Goal: Transaction & Acquisition: Book appointment/travel/reservation

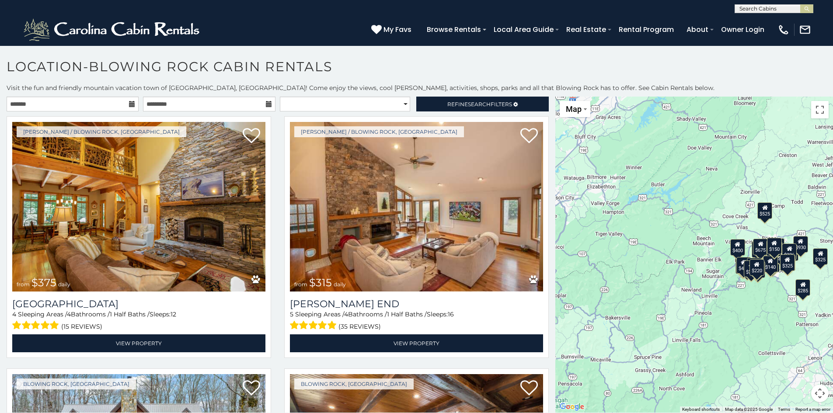
click at [131, 103] on icon at bounding box center [132, 104] width 6 height 6
click at [129, 101] on icon at bounding box center [132, 104] width 6 height 6
click at [38, 105] on input "text" at bounding box center [73, 104] width 132 height 15
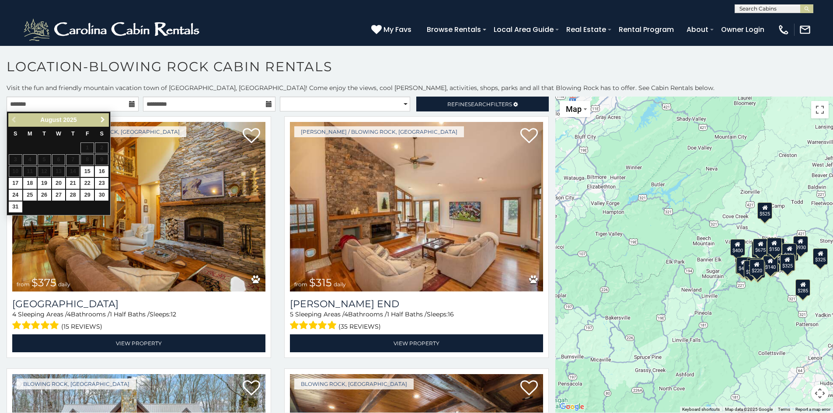
click at [102, 119] on span "Next" at bounding box center [102, 119] width 7 height 7
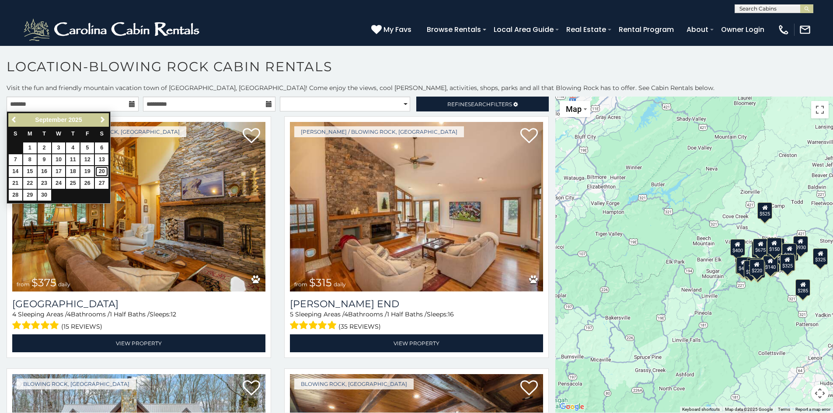
click at [99, 170] on link "20" at bounding box center [102, 171] width 14 height 11
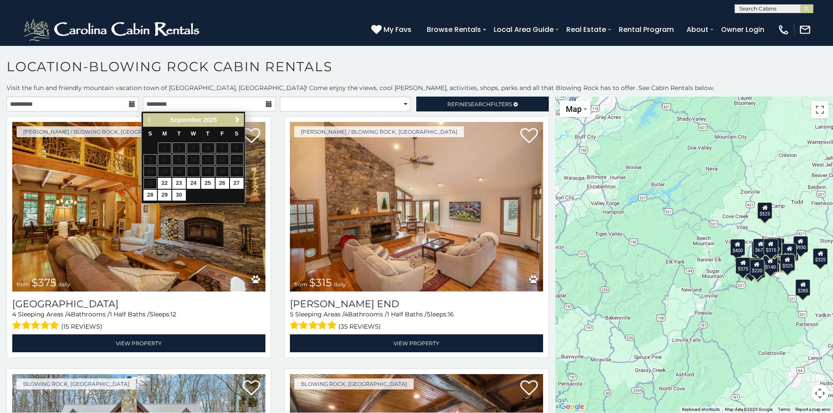
click at [129, 105] on icon at bounding box center [132, 104] width 6 height 6
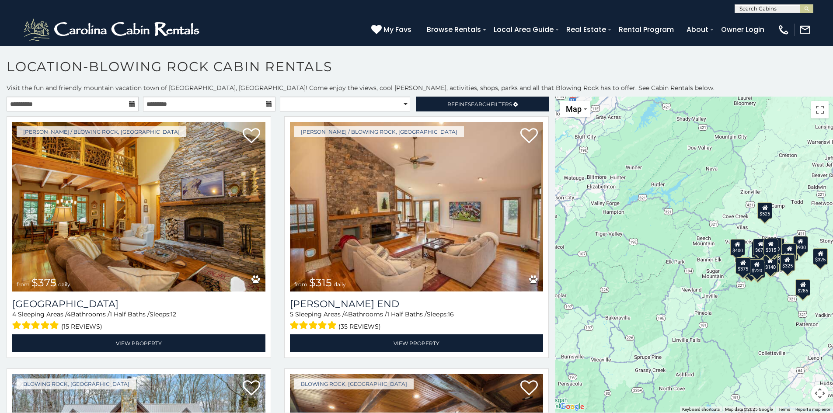
click at [130, 105] on icon at bounding box center [132, 104] width 6 height 6
click at [96, 105] on input "**********" at bounding box center [73, 104] width 132 height 15
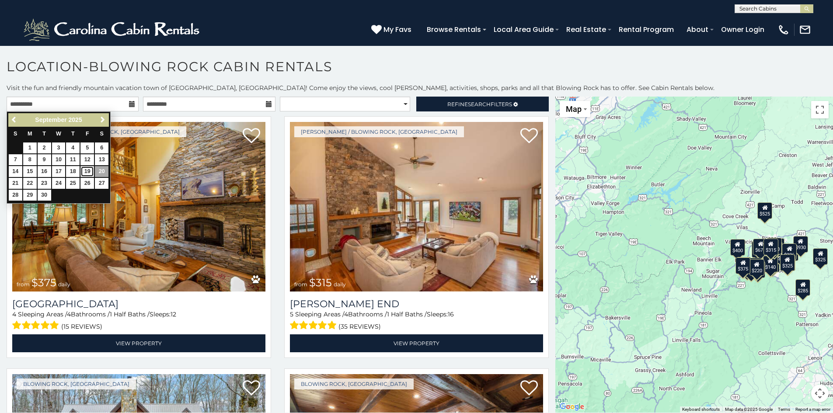
click at [91, 168] on link "19" at bounding box center [87, 171] width 14 height 11
type input "**********"
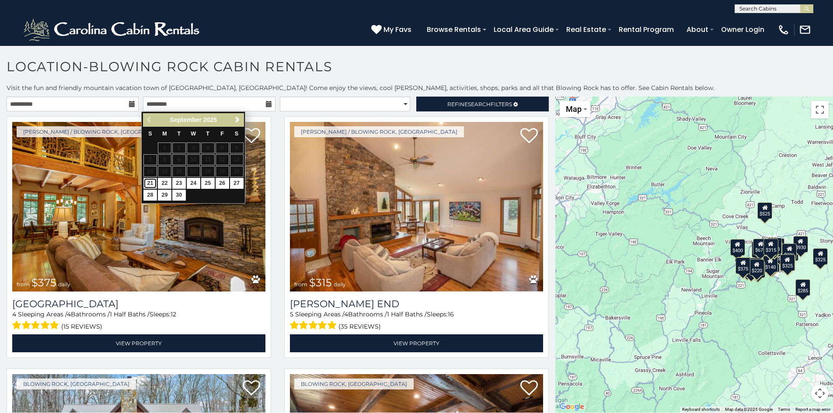
click at [153, 183] on link "21" at bounding box center [150, 183] width 14 height 11
type input "**********"
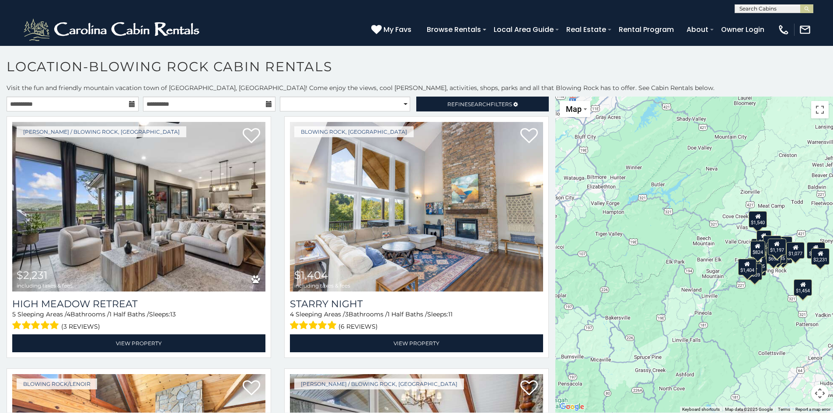
click at [266, 104] on icon at bounding box center [269, 104] width 6 height 6
click at [186, 104] on input "**********" at bounding box center [209, 104] width 132 height 15
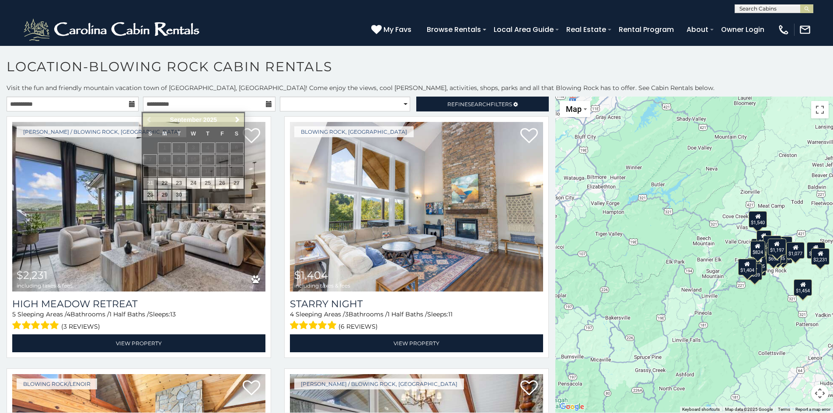
click at [130, 101] on icon at bounding box center [132, 104] width 6 height 6
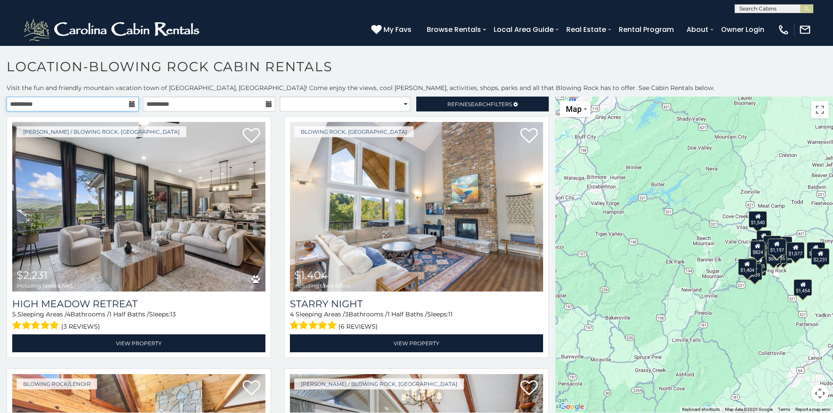
click at [47, 101] on input "**********" at bounding box center [73, 104] width 132 height 15
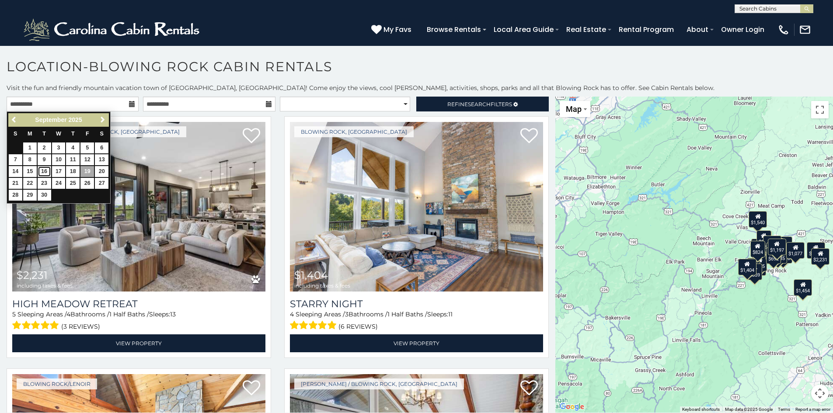
click at [45, 171] on link "16" at bounding box center [45, 171] width 14 height 11
type input "**********"
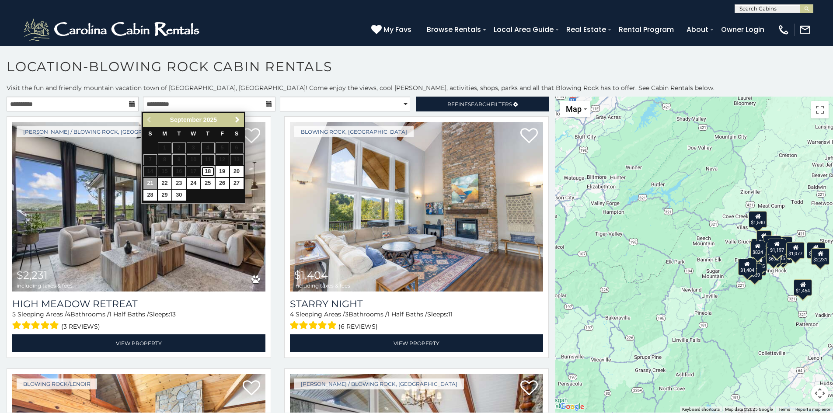
click at [211, 171] on link "18" at bounding box center [208, 171] width 14 height 11
type input "**********"
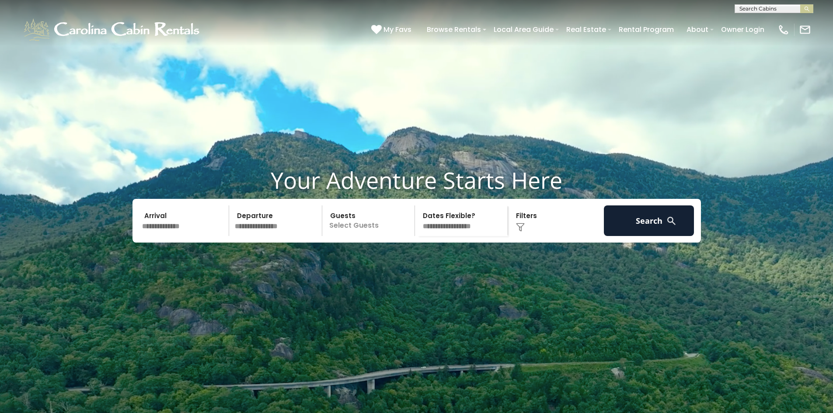
click at [164, 236] on input "text" at bounding box center [184, 221] width 91 height 31
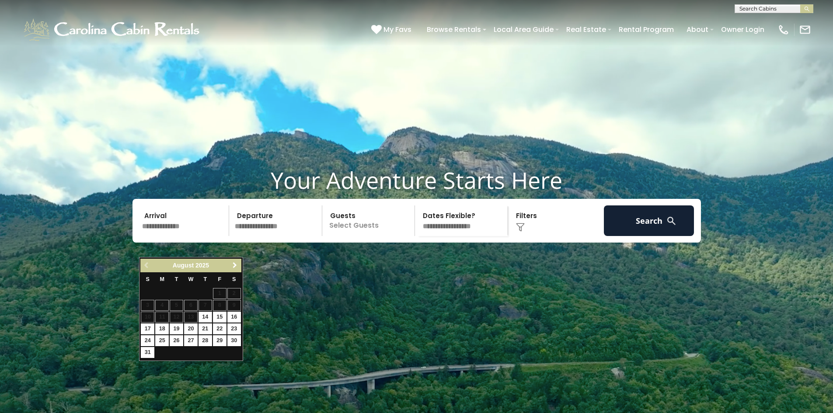
click at [235, 266] on span "Next" at bounding box center [234, 265] width 7 height 7
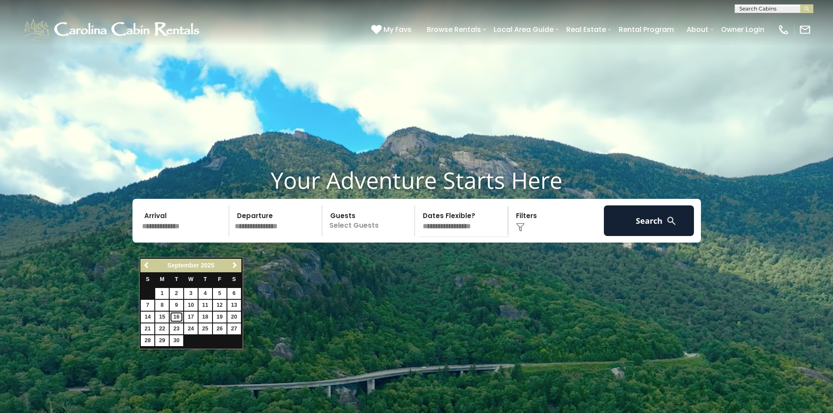
click at [176, 317] on link "16" at bounding box center [177, 317] width 14 height 11
type input "*******"
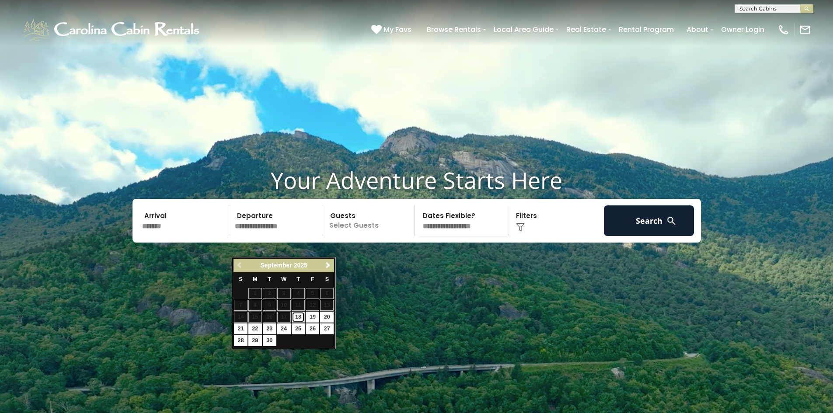
click at [297, 317] on link "18" at bounding box center [299, 317] width 14 height 11
type input "*******"
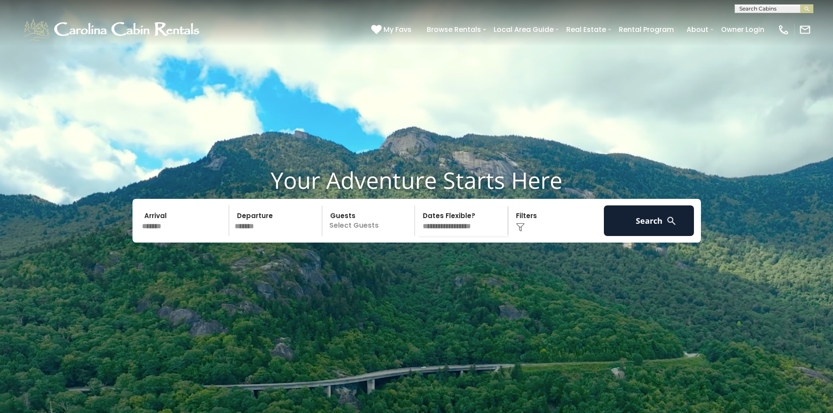
click at [349, 236] on p "Select Guests" at bounding box center [370, 221] width 90 height 31
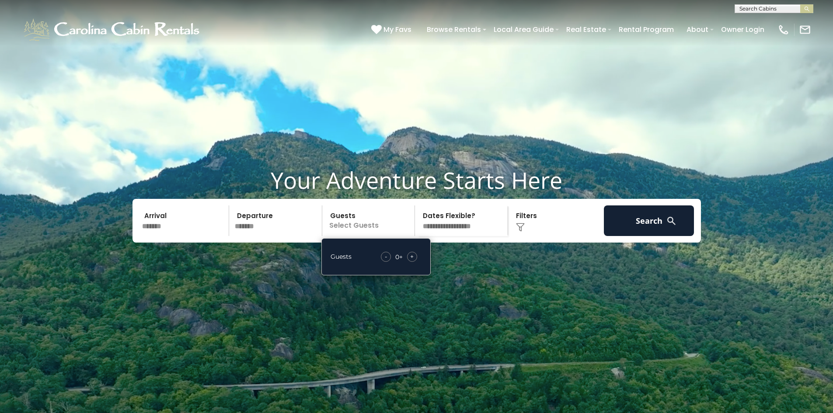
click at [413, 261] on span "+" at bounding box center [411, 256] width 3 height 9
click at [460, 188] on h1 "Your Adventure Starts Here" at bounding box center [417, 180] width 820 height 27
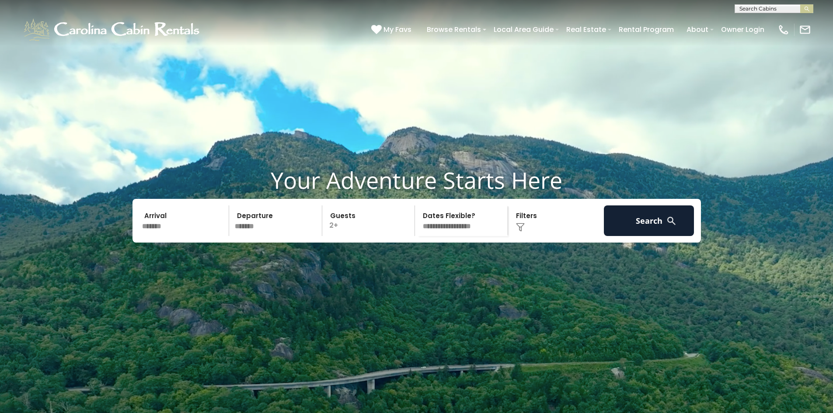
click at [528, 236] on div "Click to Choose" at bounding box center [556, 221] width 91 height 31
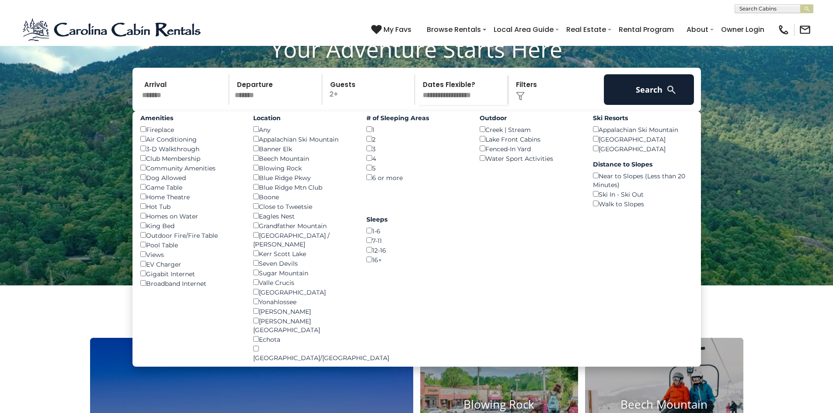
scroll to position [87, 0]
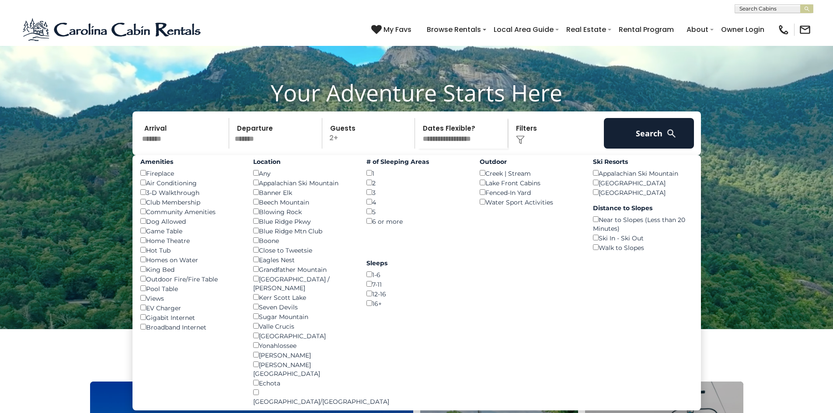
click at [636, 106] on h1 "Your Adventure Starts Here" at bounding box center [417, 92] width 820 height 27
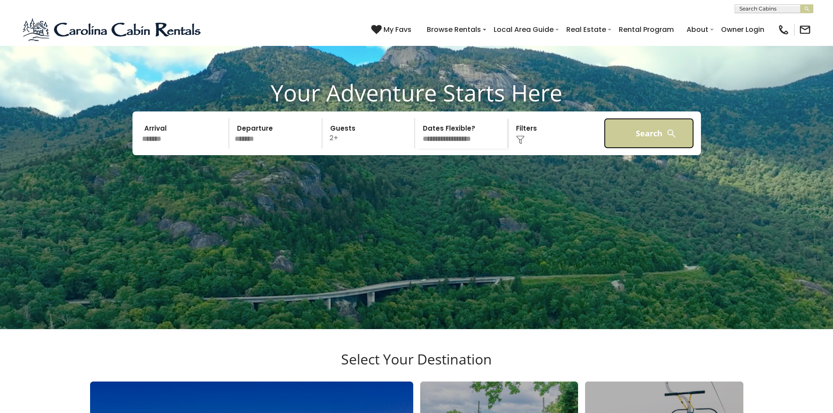
click at [640, 149] on button "Search" at bounding box center [649, 133] width 91 height 31
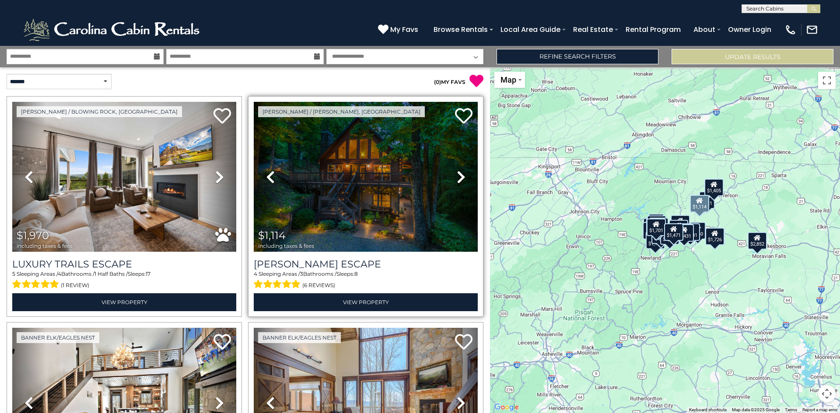
click at [457, 178] on icon at bounding box center [461, 177] width 9 height 14
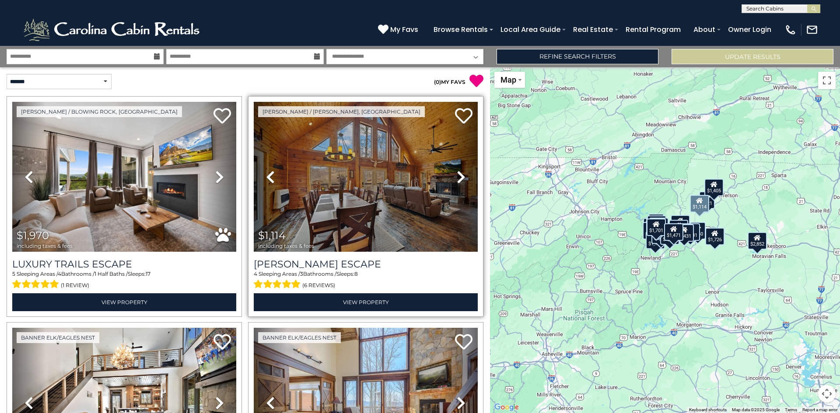
click at [457, 178] on icon at bounding box center [461, 177] width 9 height 14
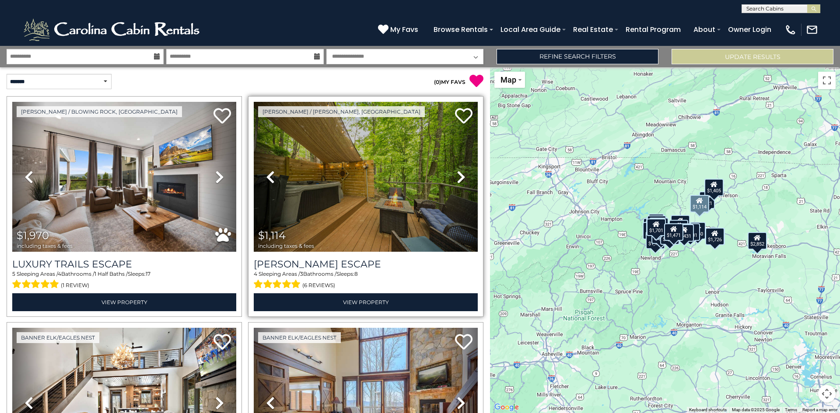
click at [457, 176] on icon at bounding box center [461, 177] width 9 height 14
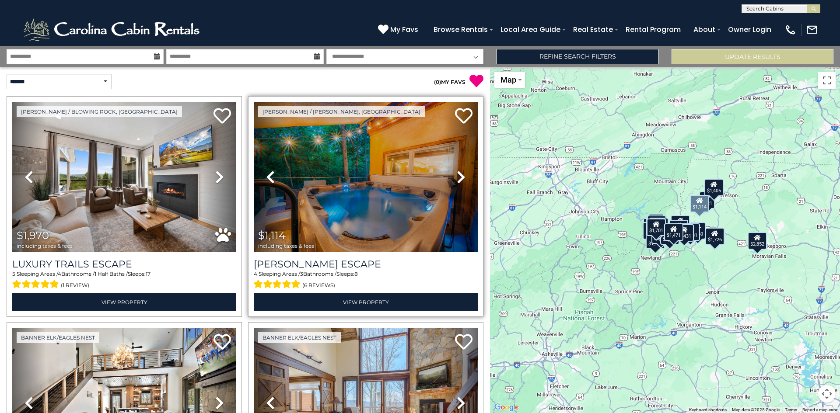
click at [457, 176] on icon at bounding box center [461, 177] width 9 height 14
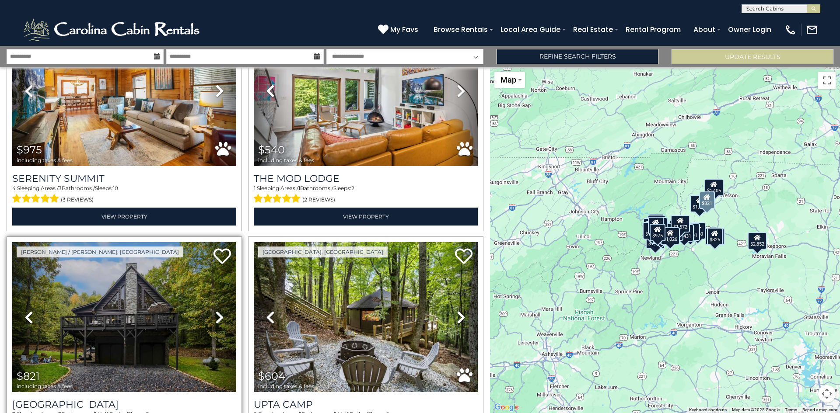
scroll to position [1487, 0]
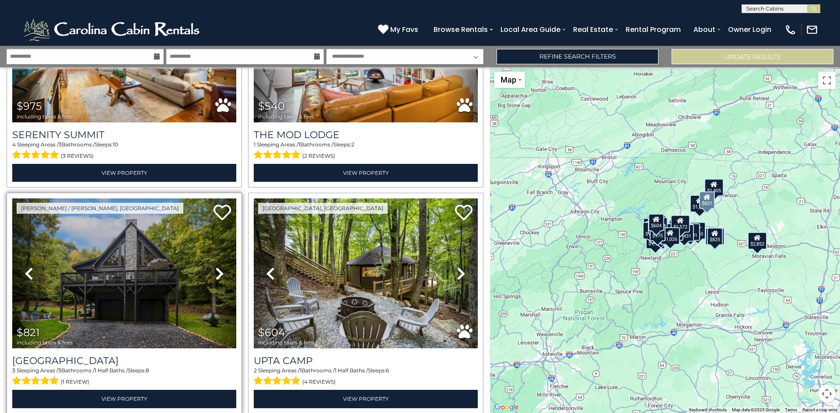
click at [219, 267] on icon at bounding box center [219, 274] width 9 height 14
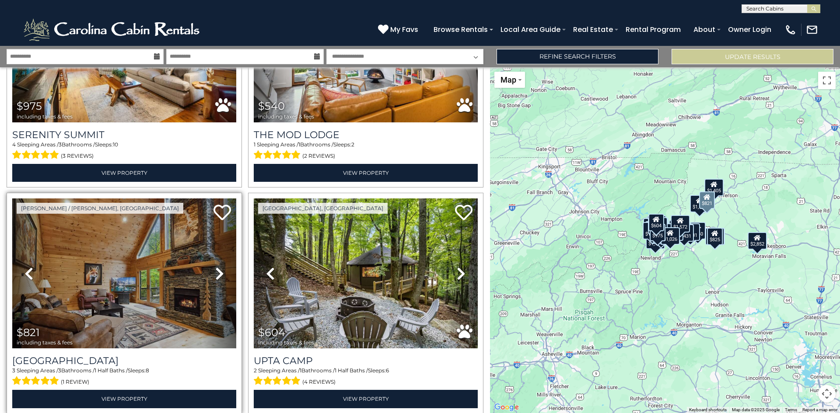
click at [219, 267] on icon at bounding box center [219, 274] width 9 height 14
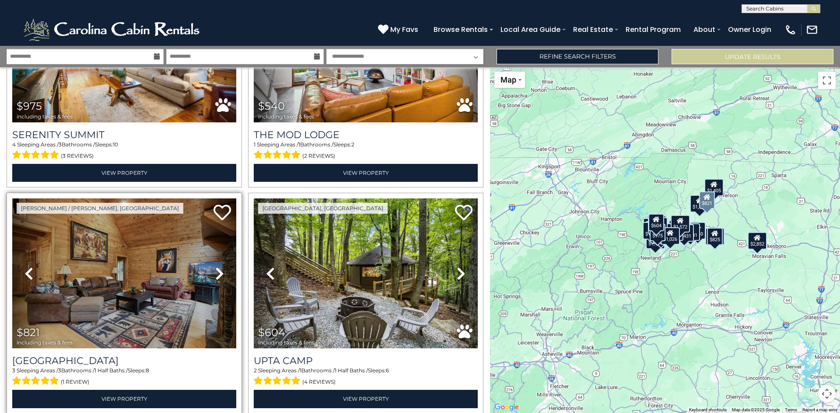
click at [219, 267] on icon at bounding box center [219, 274] width 9 height 14
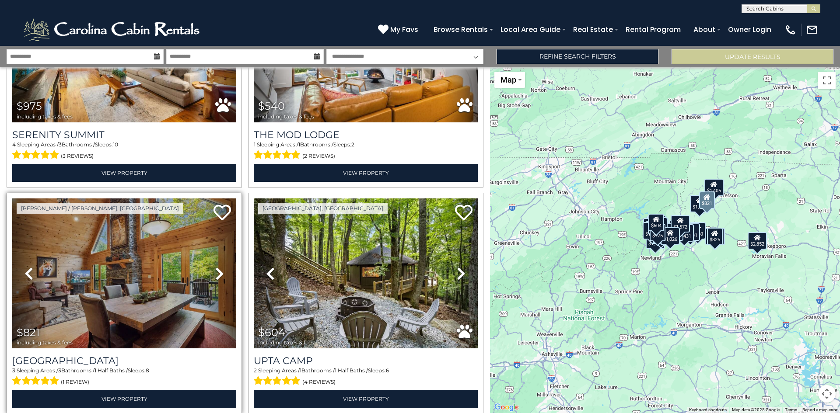
click at [219, 267] on icon at bounding box center [219, 274] width 9 height 14
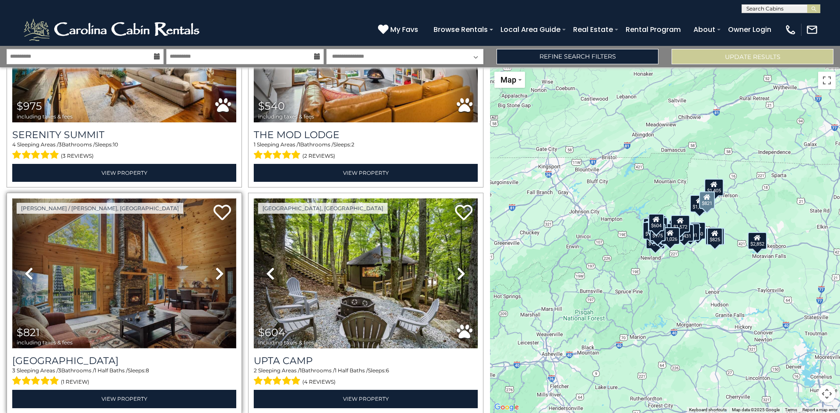
click at [147, 266] on img at bounding box center [124, 274] width 224 height 150
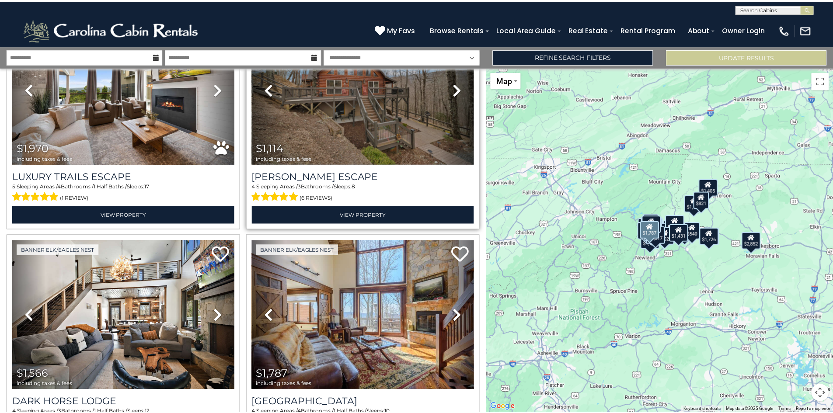
scroll to position [0, 0]
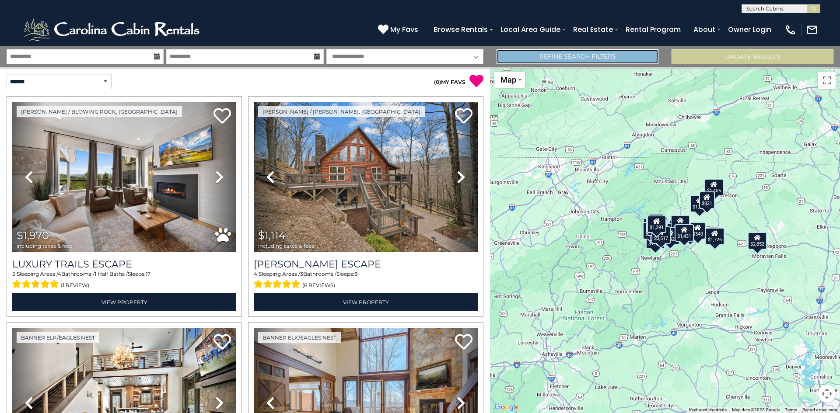
click at [550, 59] on link "Refine Search Filters" at bounding box center [578, 56] width 162 height 15
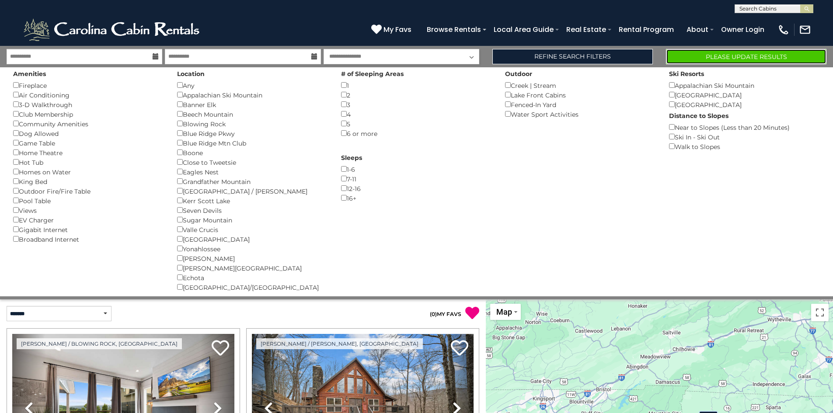
click at [711, 57] on button "Please Update Results" at bounding box center [746, 56] width 161 height 15
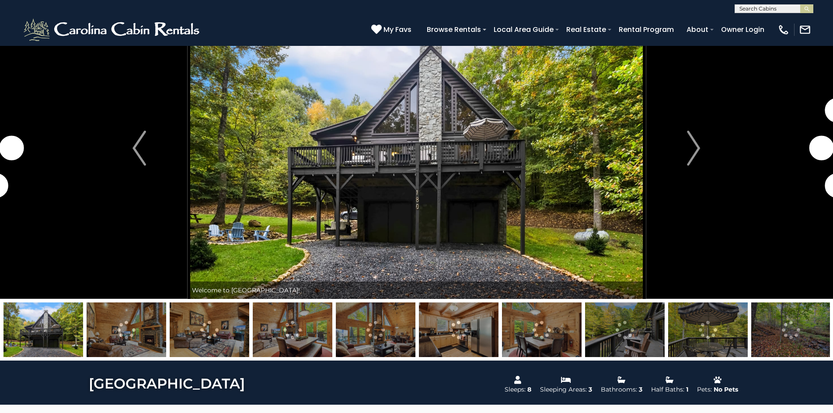
scroll to position [87, 0]
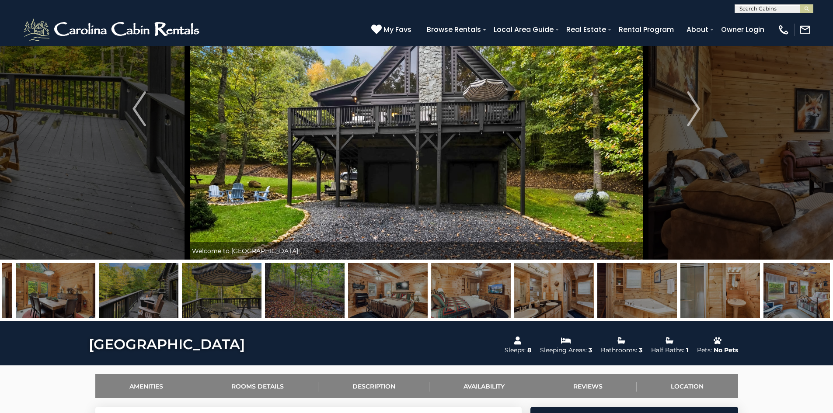
drag, startPoint x: 787, startPoint y: 296, endPoint x: 273, endPoint y: 273, distance: 515.0
click at [273, 273] on img at bounding box center [305, 290] width 80 height 55
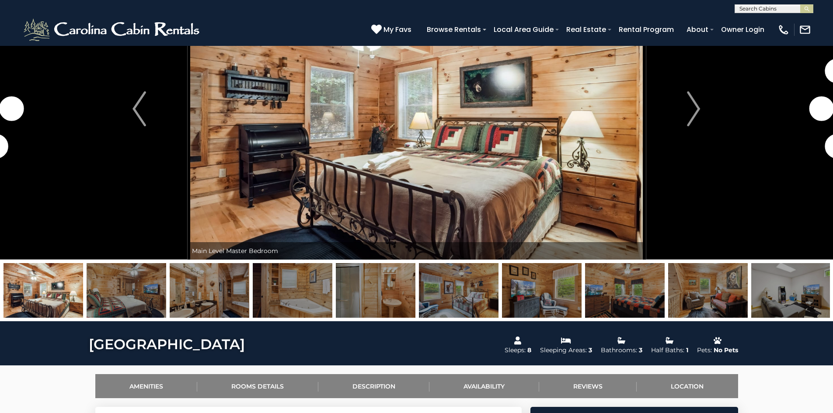
drag, startPoint x: 673, startPoint y: 287, endPoint x: 237, endPoint y: 262, distance: 436.9
click at [237, 262] on div at bounding box center [416, 291] width 833 height 62
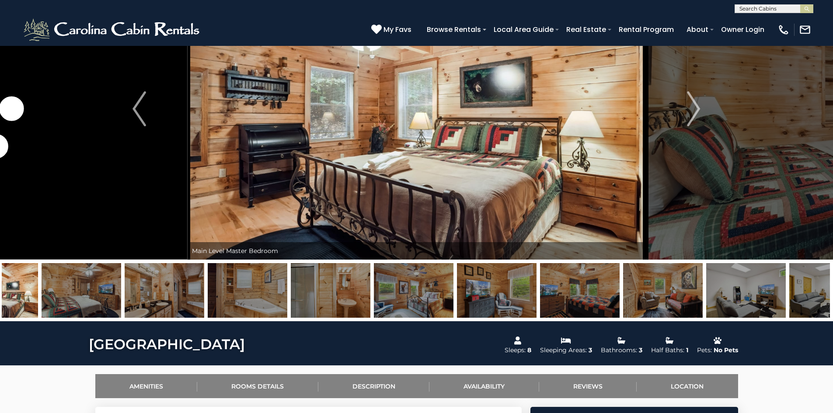
drag, startPoint x: 546, startPoint y: 294, endPoint x: 279, endPoint y: 278, distance: 268.2
click at [540, 278] on img at bounding box center [580, 290] width 80 height 55
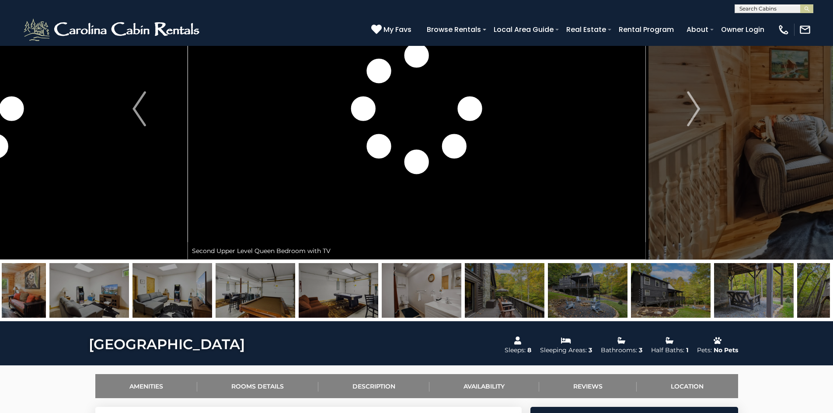
drag, startPoint x: 525, startPoint y: 294, endPoint x: 493, endPoint y: 296, distance: 32.0
click at [493, 296] on img at bounding box center [505, 290] width 80 height 55
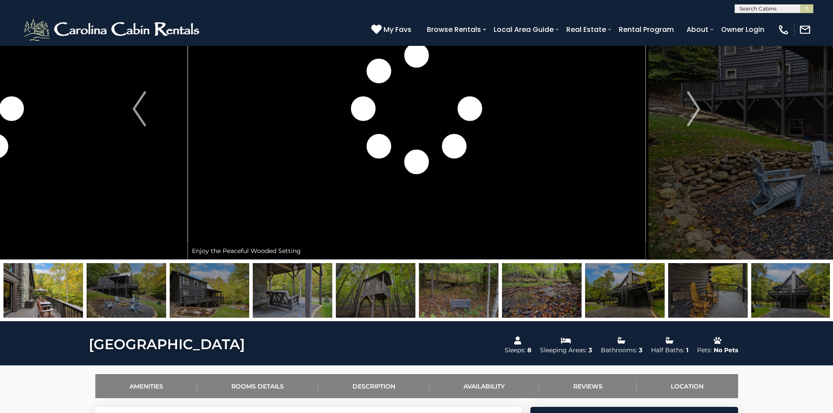
click at [39, 284] on img at bounding box center [43, 290] width 80 height 55
click at [139, 291] on img at bounding box center [127, 290] width 80 height 55
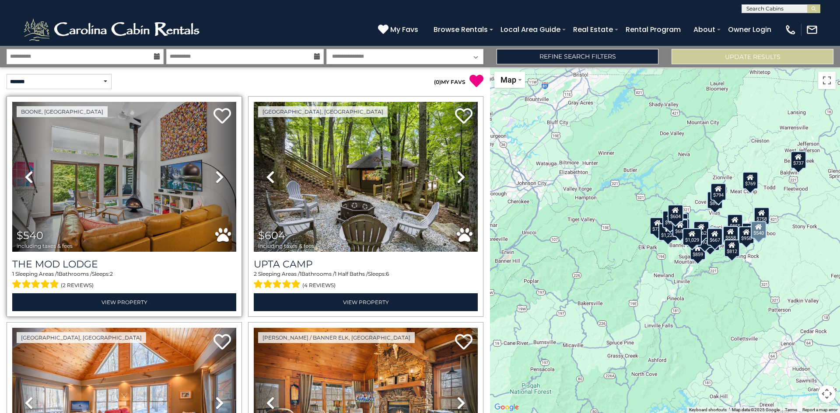
click at [220, 175] on icon at bounding box center [219, 177] width 9 height 14
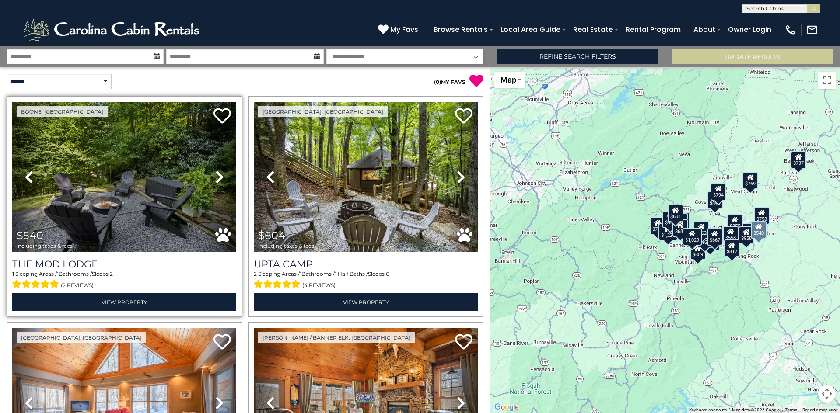
click at [220, 175] on icon at bounding box center [219, 177] width 9 height 14
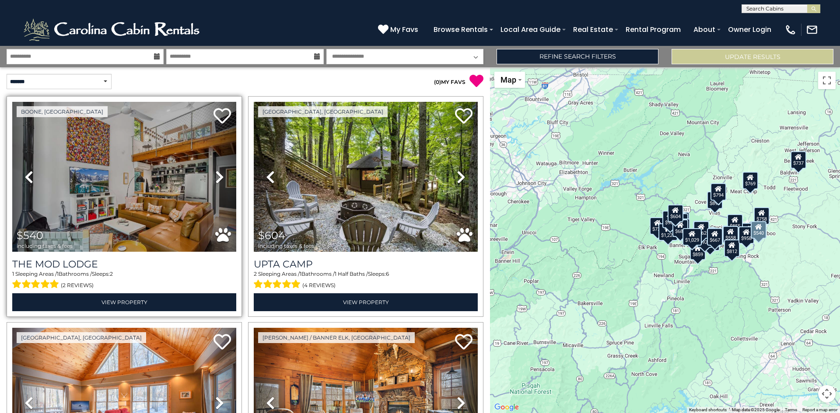
click at [220, 175] on icon at bounding box center [219, 177] width 9 height 14
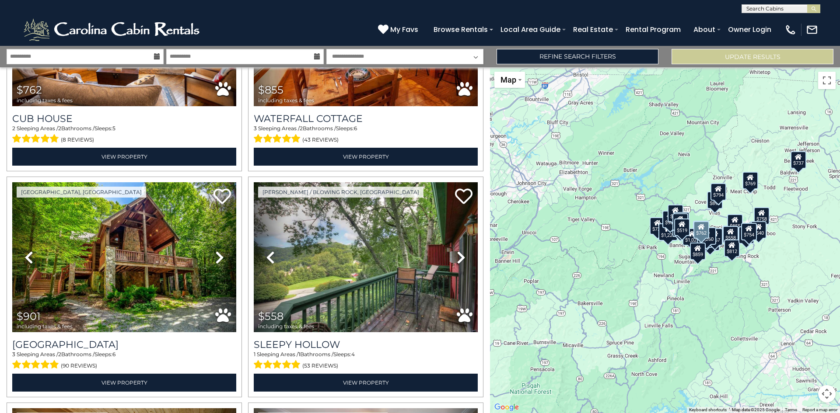
scroll to position [2187, 0]
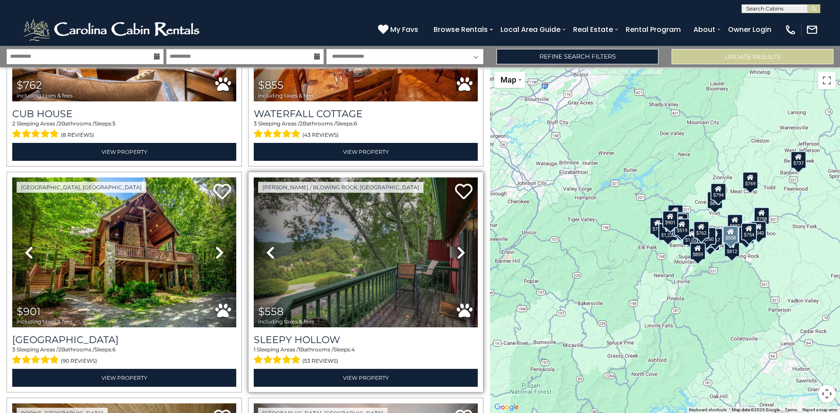
click at [457, 246] on icon at bounding box center [461, 253] width 9 height 14
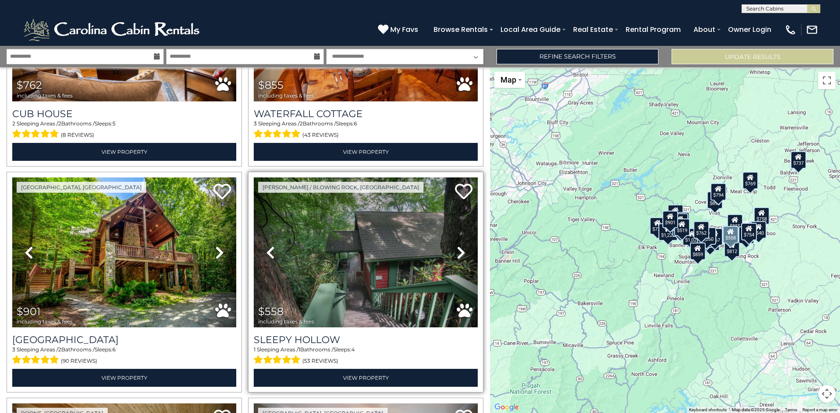
click at [457, 246] on icon at bounding box center [461, 253] width 9 height 14
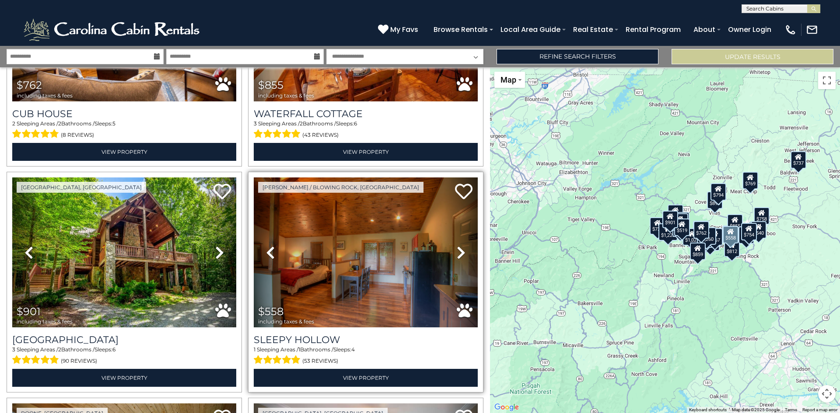
click at [457, 246] on icon at bounding box center [461, 253] width 9 height 14
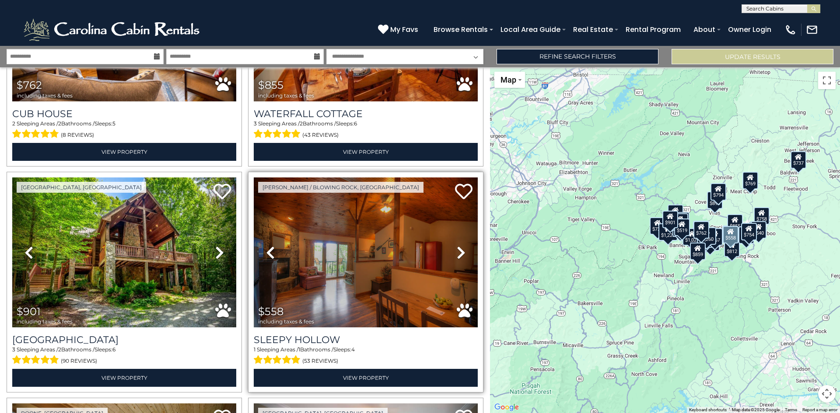
click at [457, 246] on icon at bounding box center [461, 253] width 9 height 14
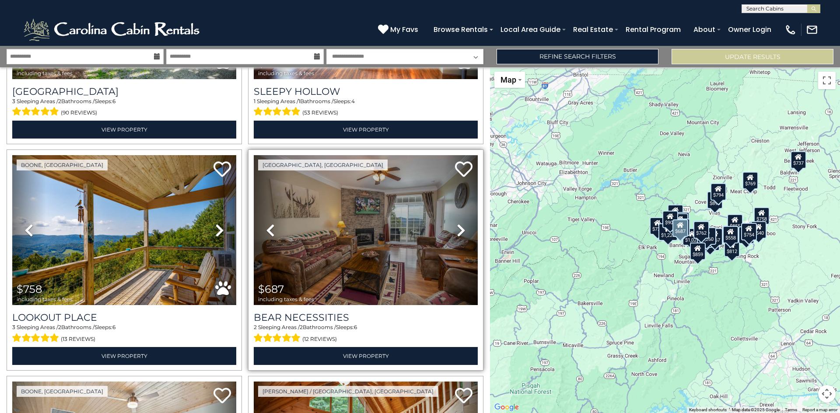
scroll to position [2450, 0]
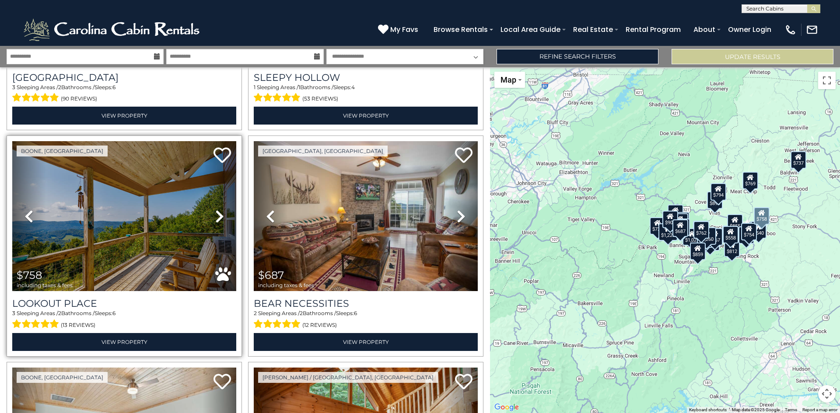
click at [215, 210] on icon at bounding box center [219, 217] width 9 height 14
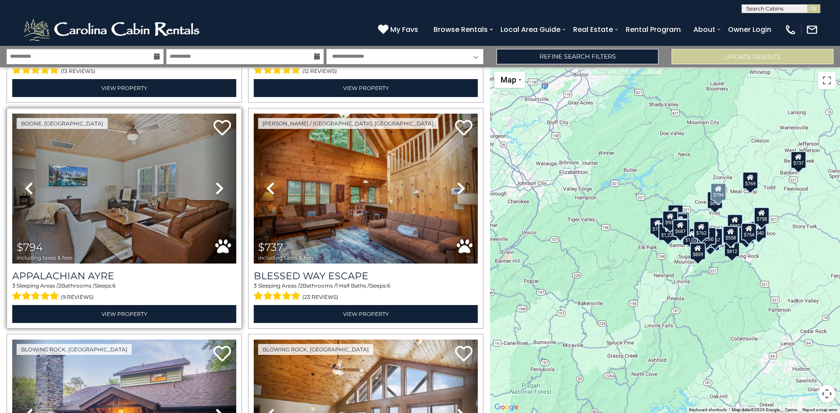
scroll to position [2712, 0]
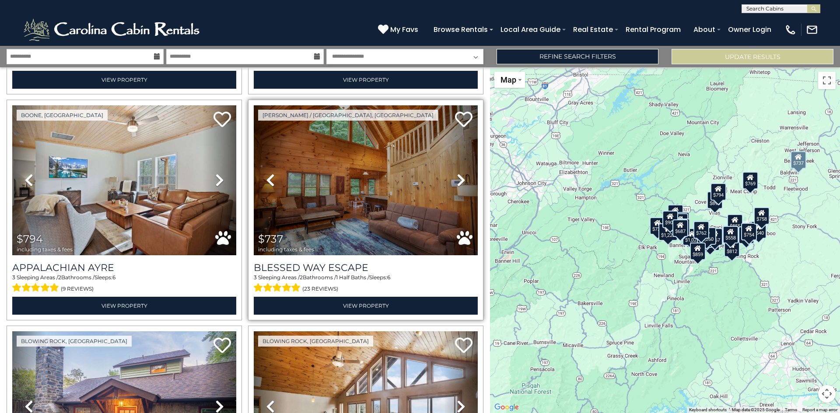
click at [457, 173] on icon at bounding box center [461, 180] width 9 height 14
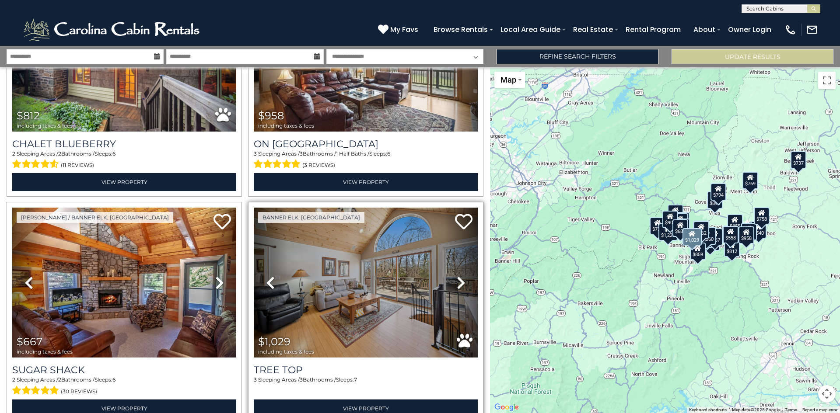
scroll to position [3104, 0]
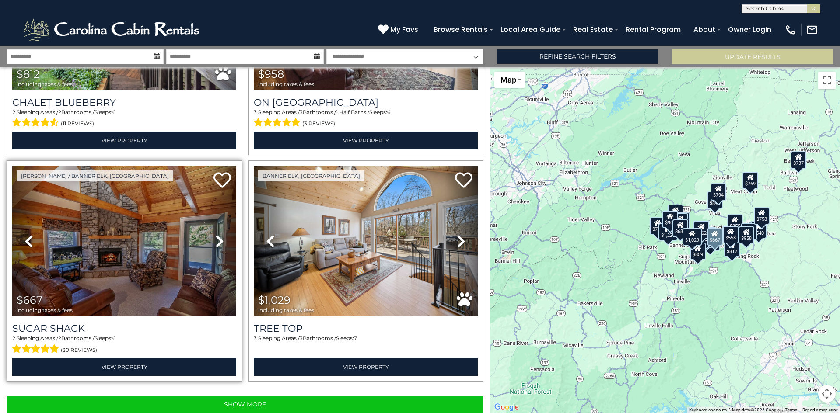
click at [215, 234] on icon at bounding box center [219, 241] width 9 height 14
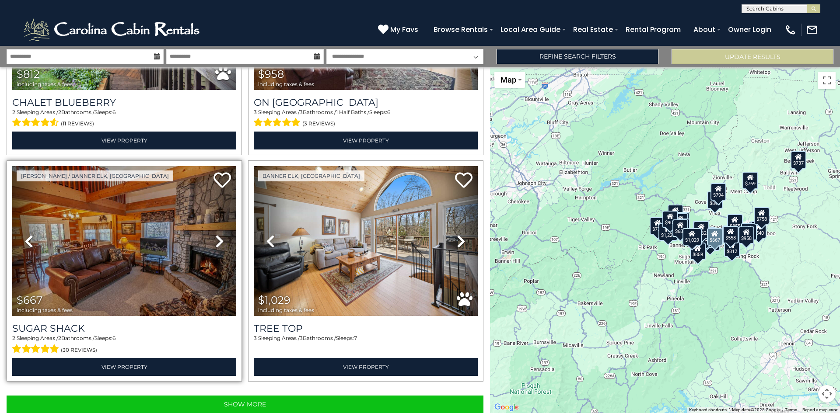
click at [217, 234] on icon at bounding box center [219, 241] width 9 height 14
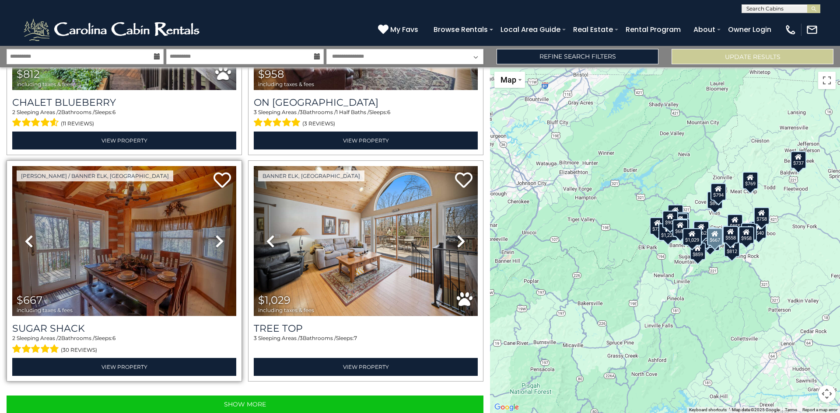
click at [217, 234] on icon at bounding box center [219, 241] width 9 height 14
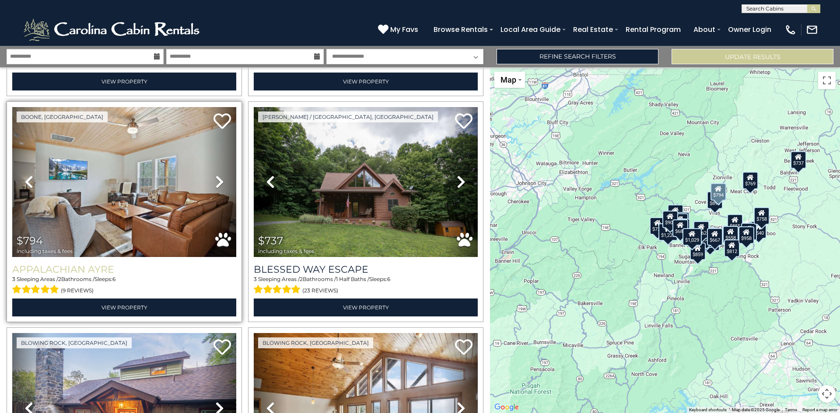
scroll to position [2710, 0]
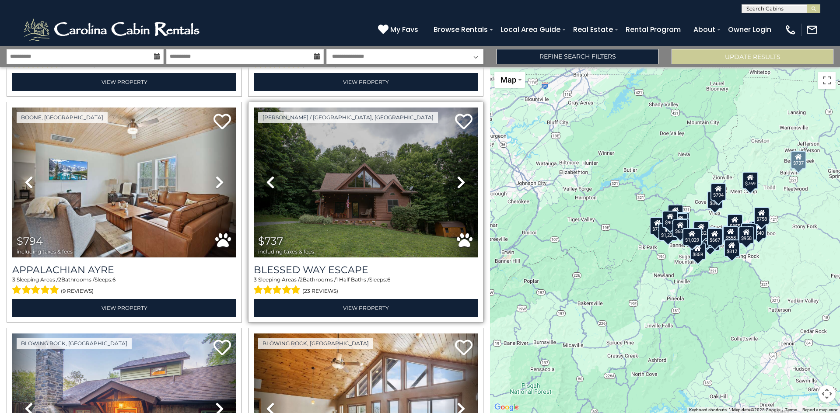
click at [451, 164] on link "Next" at bounding box center [461, 183] width 34 height 150
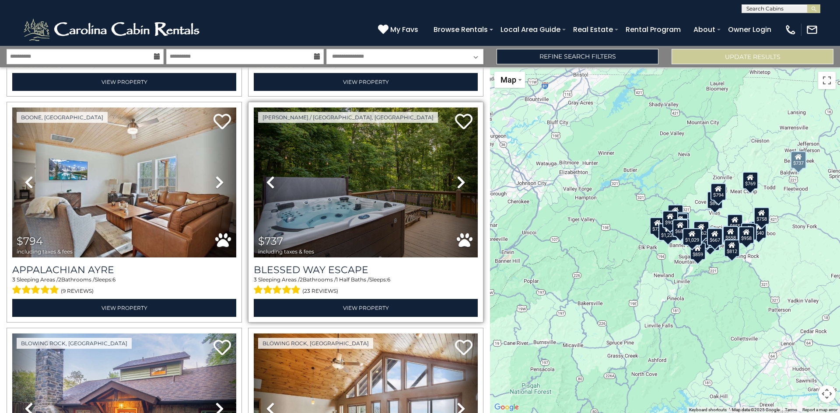
click at [457, 175] on icon at bounding box center [461, 182] width 9 height 14
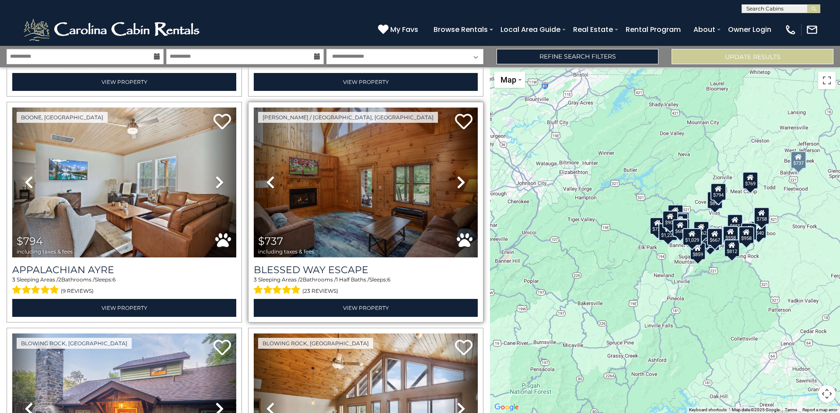
click at [457, 175] on icon at bounding box center [461, 182] width 9 height 14
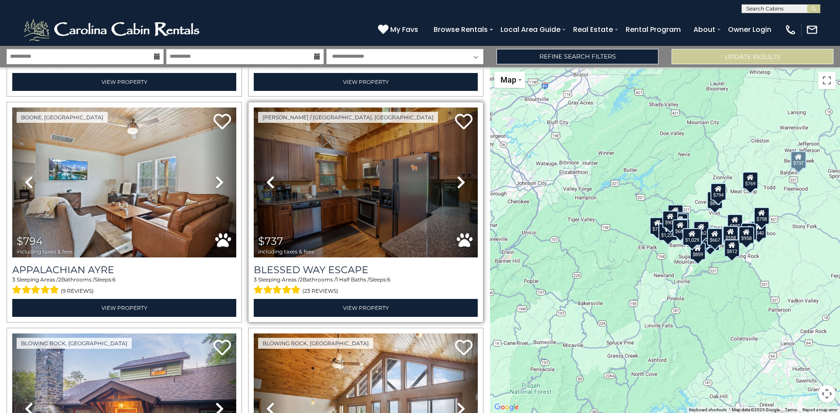
click at [457, 175] on icon at bounding box center [461, 182] width 9 height 14
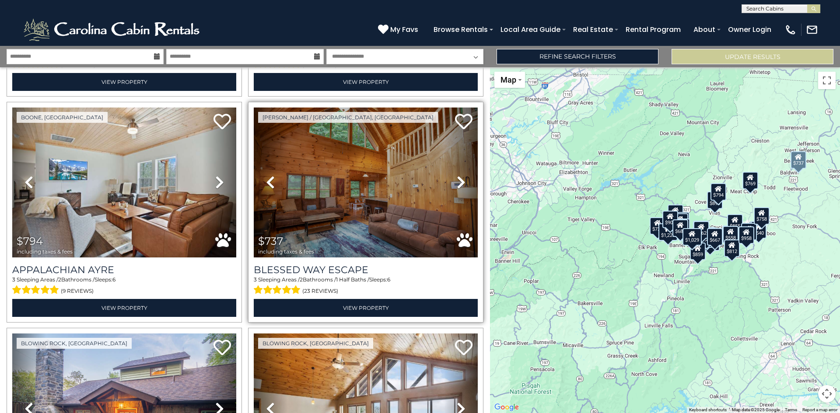
click at [457, 175] on icon at bounding box center [461, 182] width 9 height 14
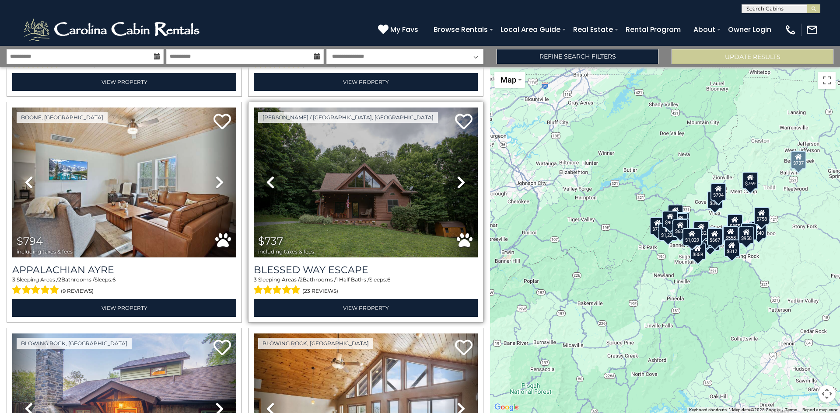
click at [457, 175] on icon at bounding box center [461, 182] width 9 height 14
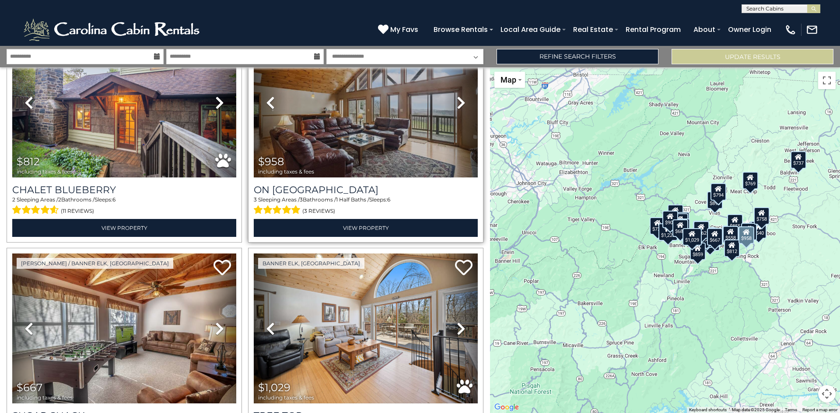
scroll to position [2929, 0]
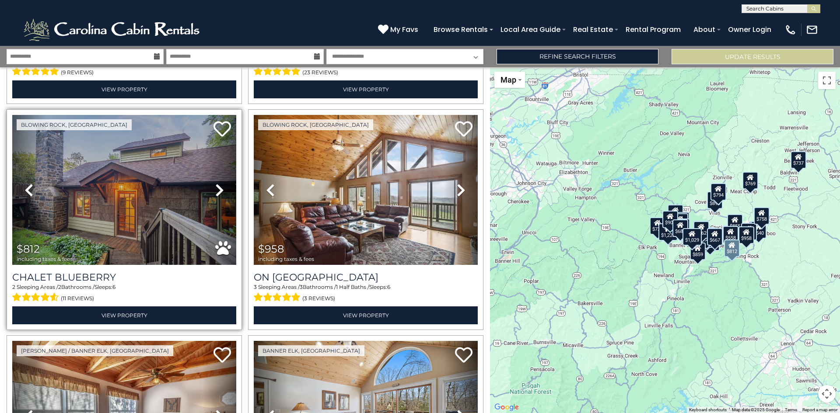
click at [221, 183] on icon at bounding box center [219, 190] width 9 height 14
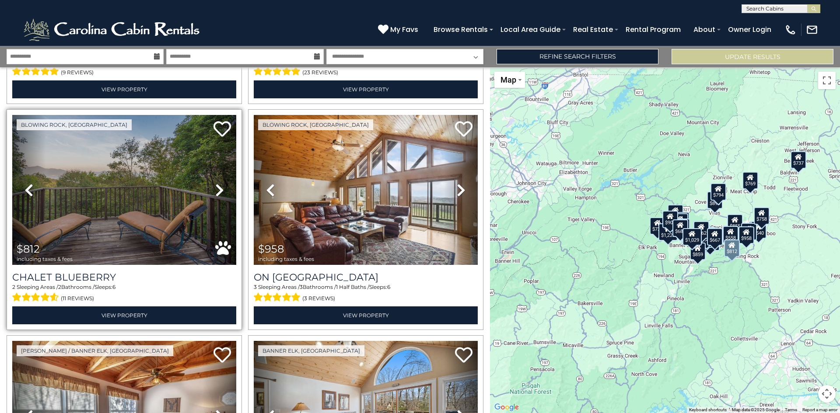
click at [221, 183] on icon at bounding box center [219, 190] width 9 height 14
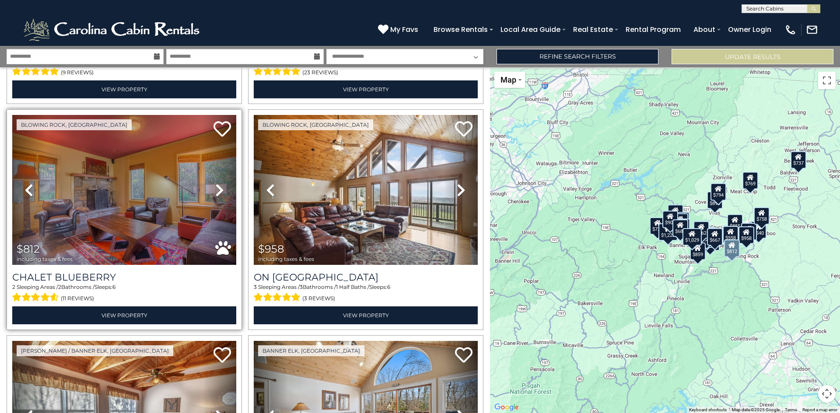
click at [218, 183] on icon at bounding box center [219, 190] width 9 height 14
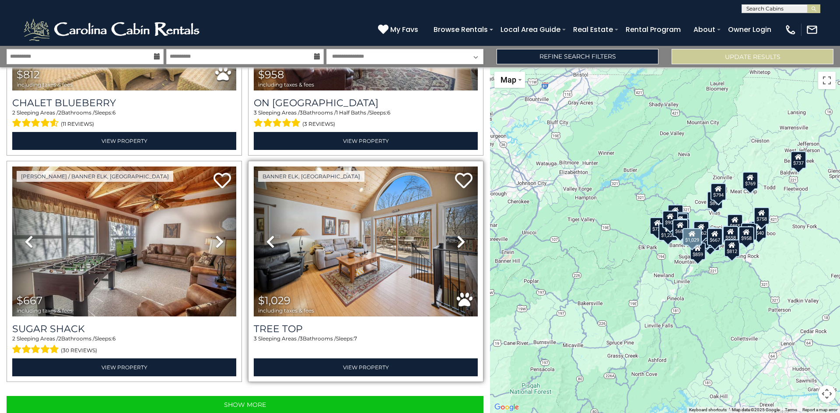
scroll to position [3104, 0]
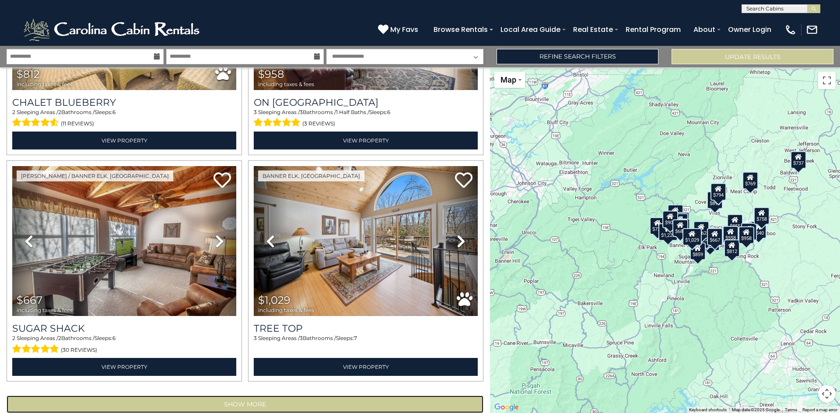
click at [289, 396] on button "Show More" at bounding box center [245, 404] width 477 height 17
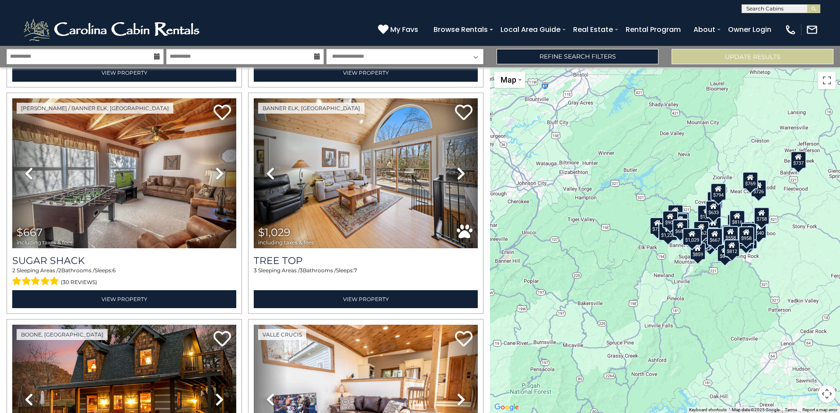
scroll to position [3309, 0]
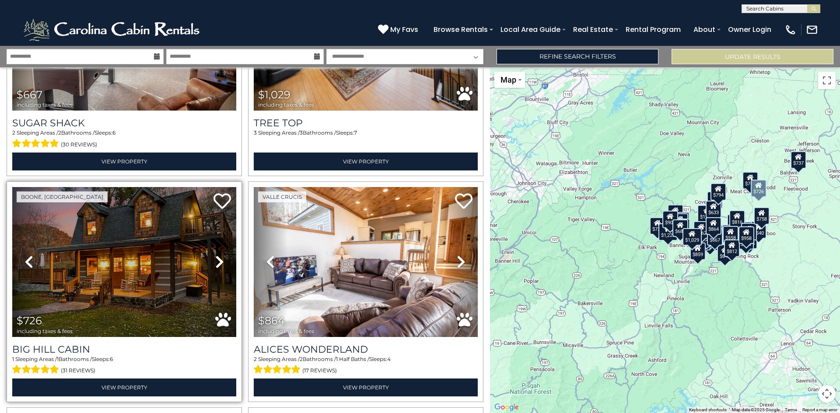
click at [215, 255] on icon at bounding box center [219, 262] width 9 height 14
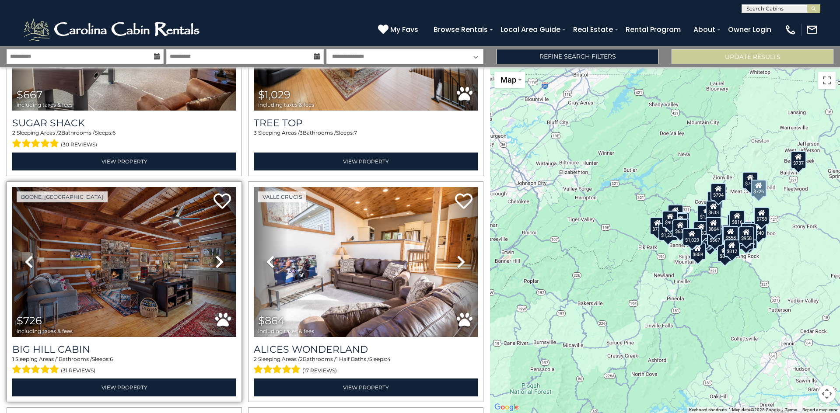
click at [215, 255] on icon at bounding box center [219, 262] width 9 height 14
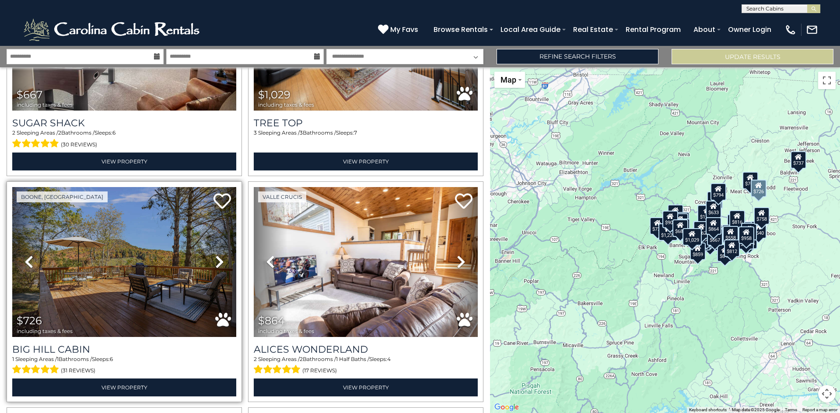
click at [215, 255] on icon at bounding box center [219, 262] width 9 height 14
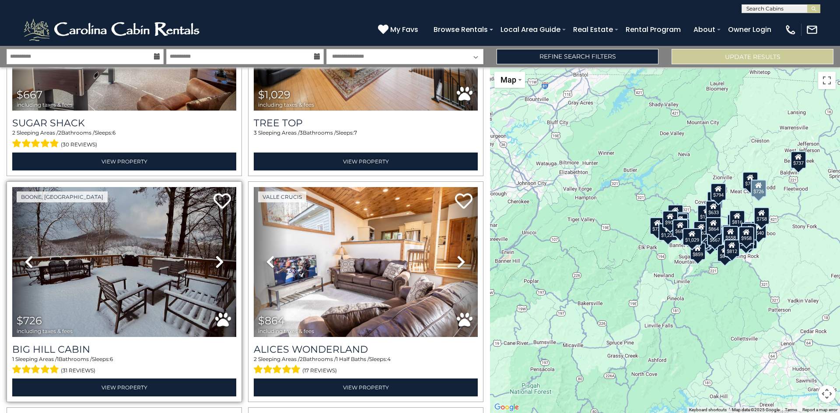
click at [216, 255] on icon at bounding box center [219, 262] width 9 height 14
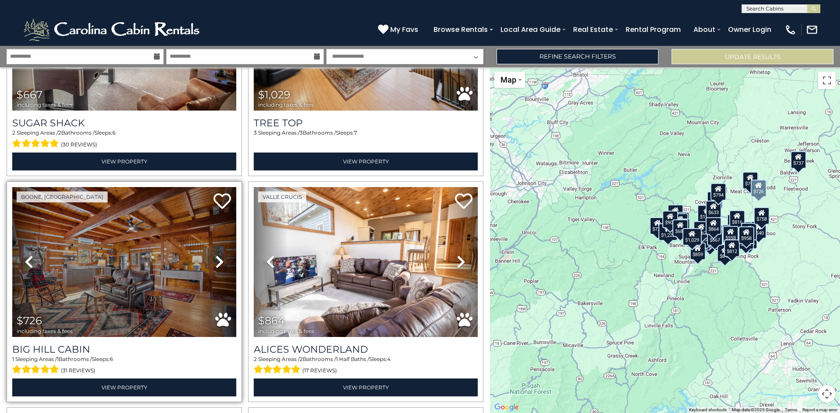
click at [216, 255] on icon at bounding box center [219, 262] width 9 height 14
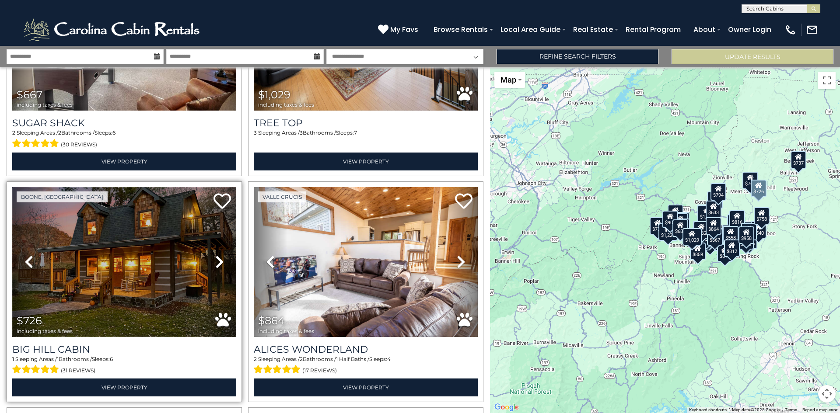
click at [147, 247] on img at bounding box center [124, 262] width 224 height 150
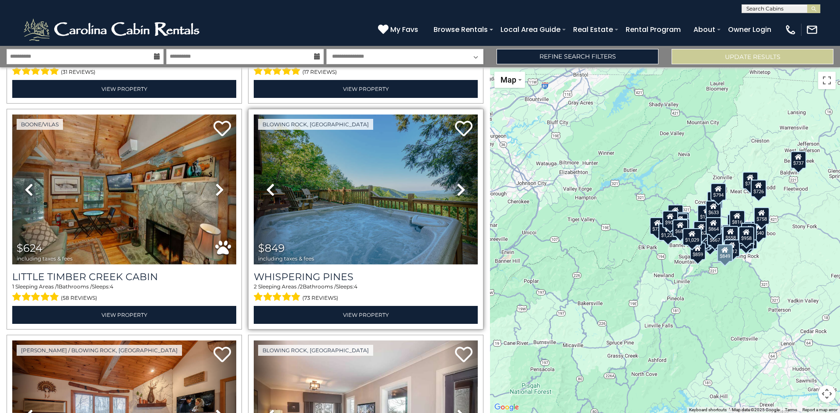
scroll to position [3616, 0]
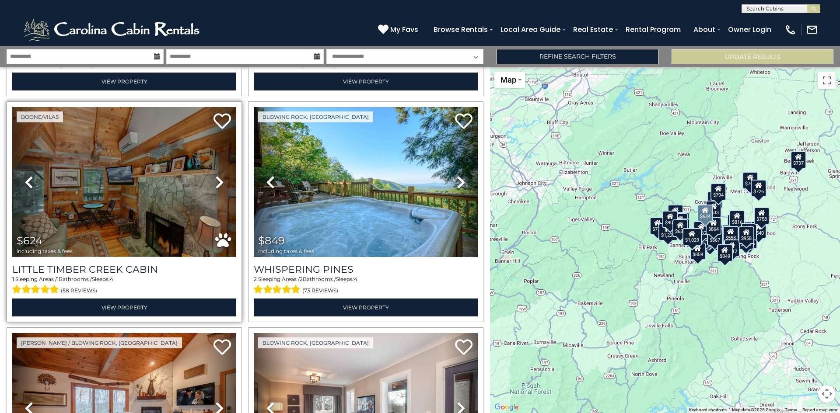
click at [215, 175] on icon at bounding box center [219, 182] width 9 height 14
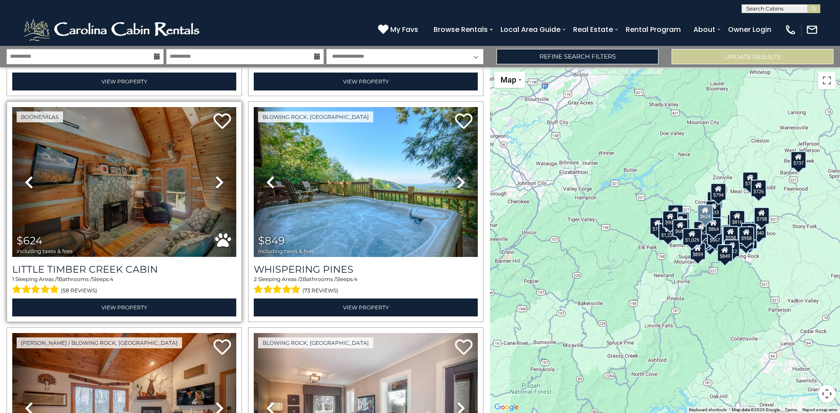
click at [216, 175] on icon at bounding box center [219, 182] width 9 height 14
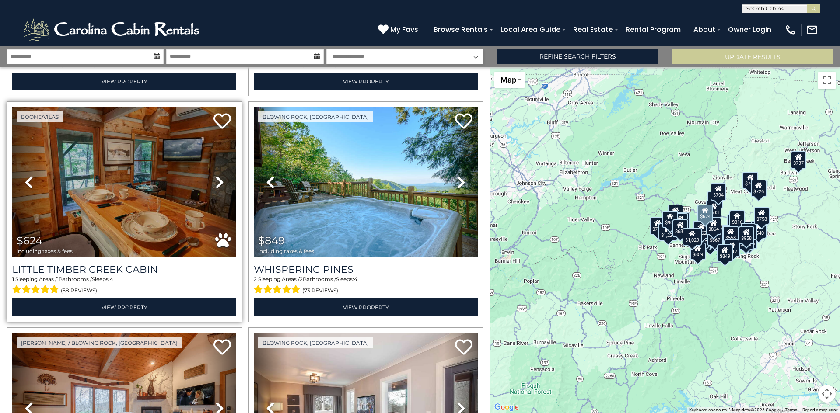
click at [219, 175] on icon at bounding box center [219, 182] width 9 height 14
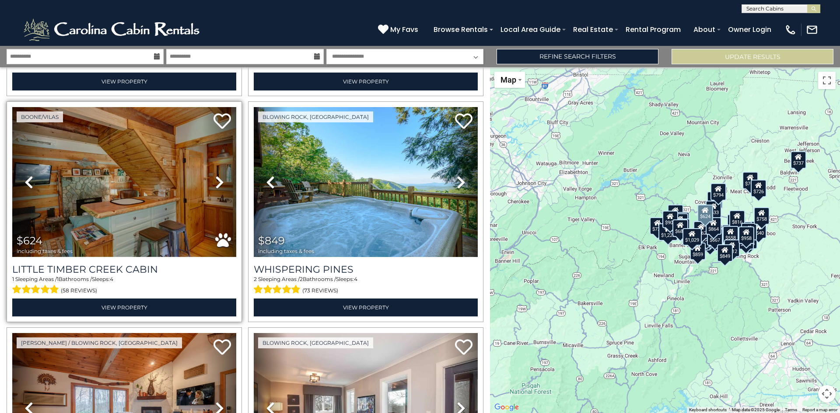
click at [217, 175] on icon at bounding box center [219, 182] width 9 height 14
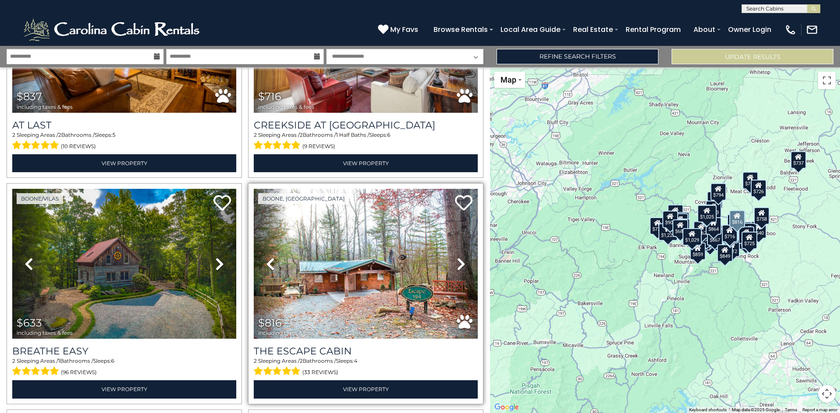
scroll to position [4447, 0]
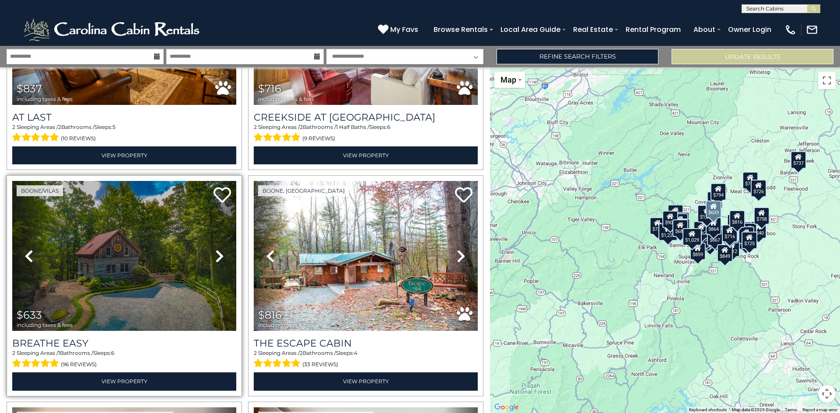
click at [218, 249] on icon at bounding box center [219, 256] width 9 height 14
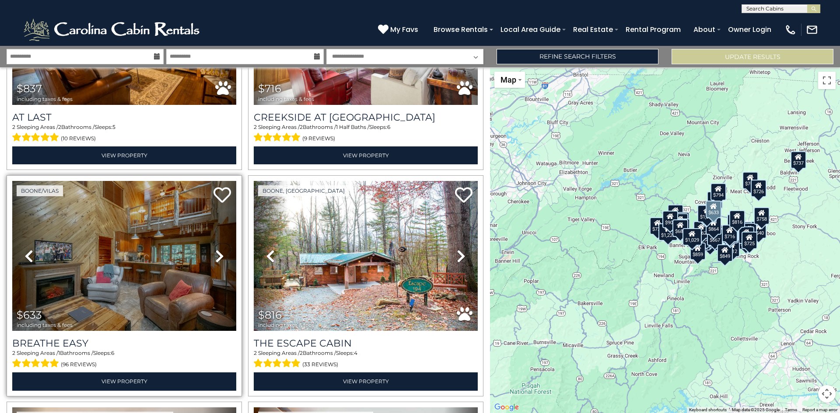
click at [218, 249] on icon at bounding box center [219, 256] width 9 height 14
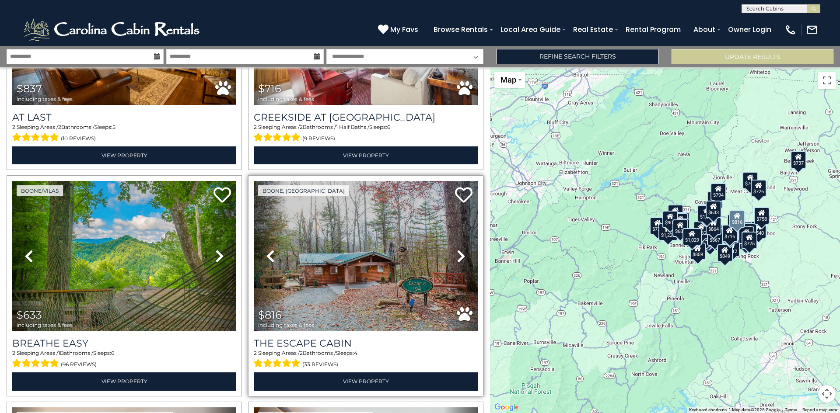
click at [459, 249] on icon at bounding box center [461, 256] width 9 height 14
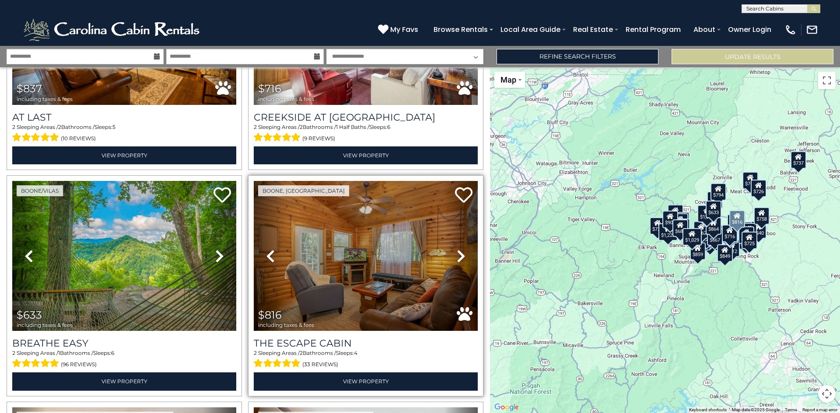
click at [458, 249] on icon at bounding box center [461, 256] width 9 height 14
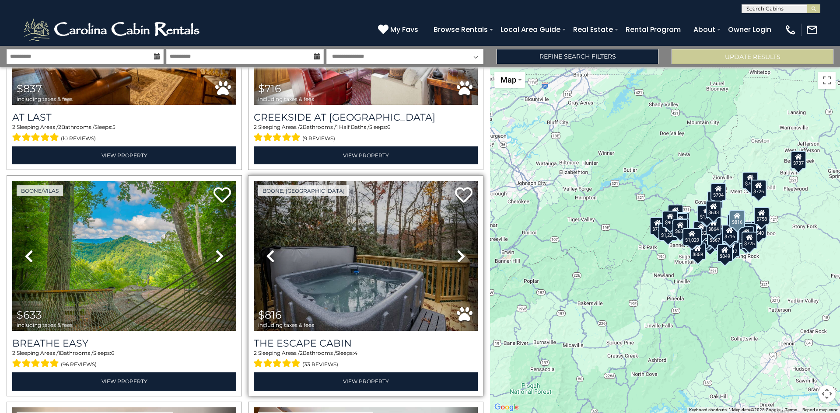
click at [458, 249] on icon at bounding box center [461, 256] width 9 height 14
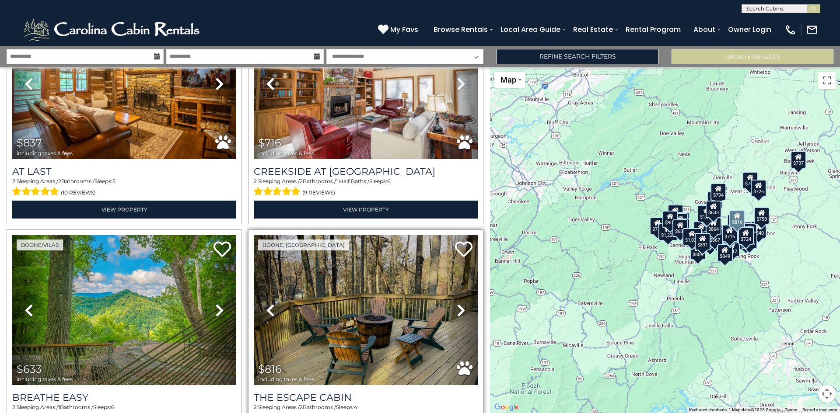
scroll to position [4316, 0]
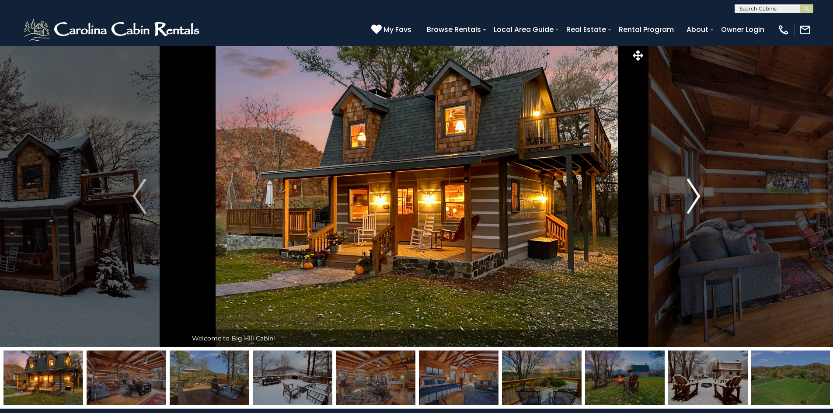
click at [700, 196] on img "Next" at bounding box center [693, 196] width 13 height 35
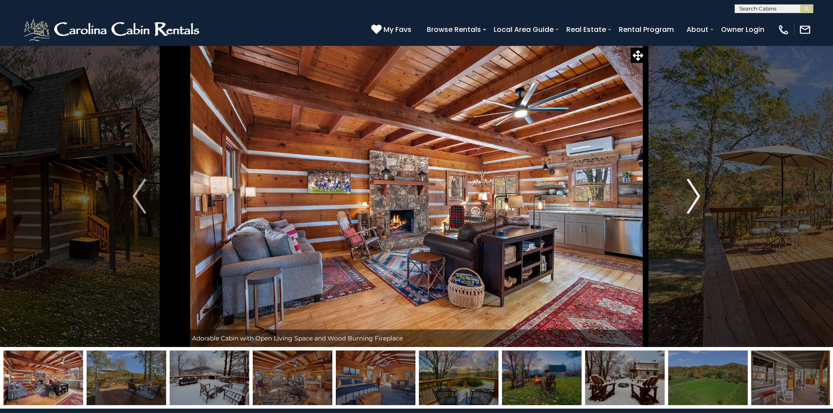
click at [697, 199] on img "Next" at bounding box center [693, 196] width 13 height 35
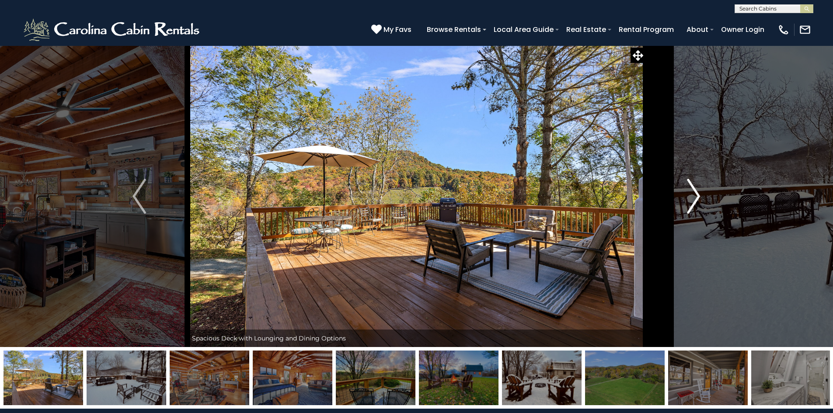
click at [697, 199] on img "Next" at bounding box center [693, 196] width 13 height 35
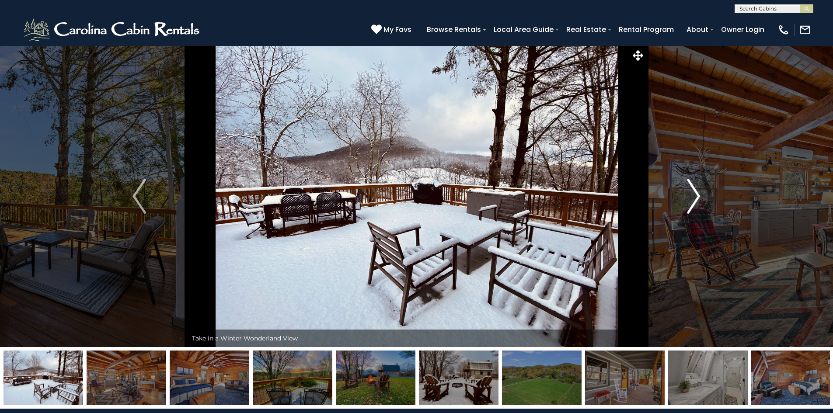
click at [697, 199] on img "Next" at bounding box center [693, 196] width 13 height 35
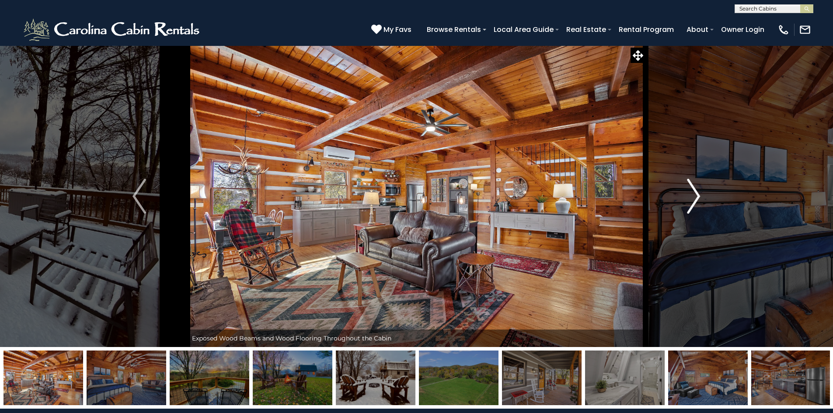
click at [697, 199] on img "Next" at bounding box center [693, 196] width 13 height 35
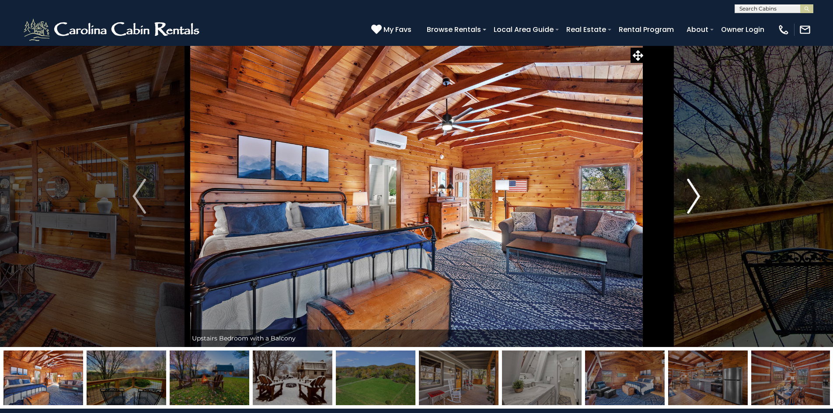
click at [697, 199] on img "Next" at bounding box center [693, 196] width 13 height 35
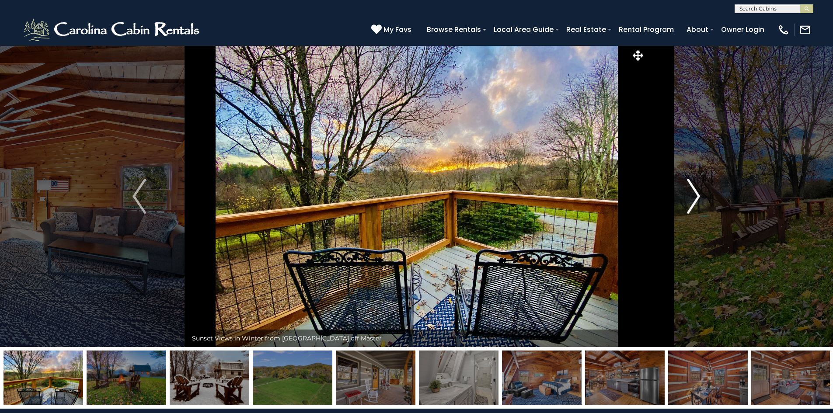
click at [697, 199] on img "Next" at bounding box center [693, 196] width 13 height 35
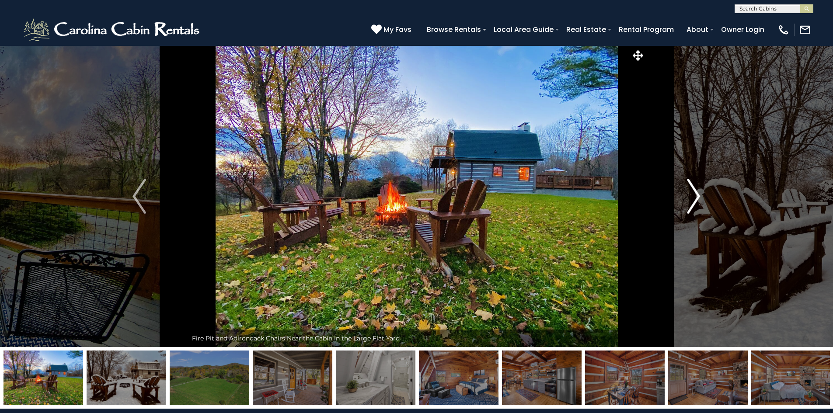
click at [697, 199] on img "Next" at bounding box center [693, 196] width 13 height 35
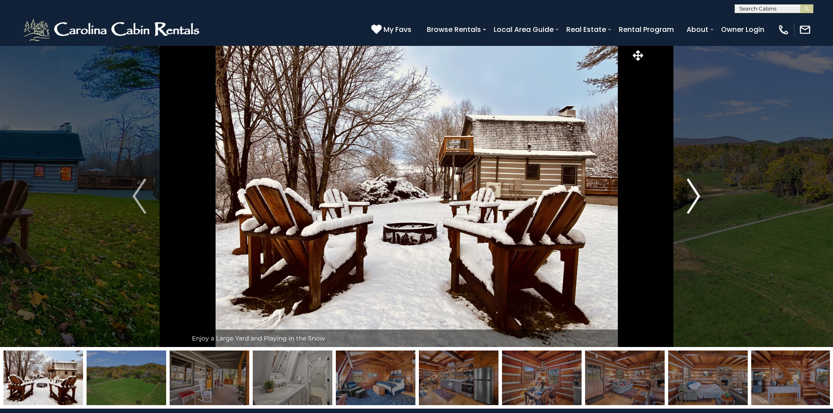
click at [696, 200] on img "Next" at bounding box center [693, 196] width 13 height 35
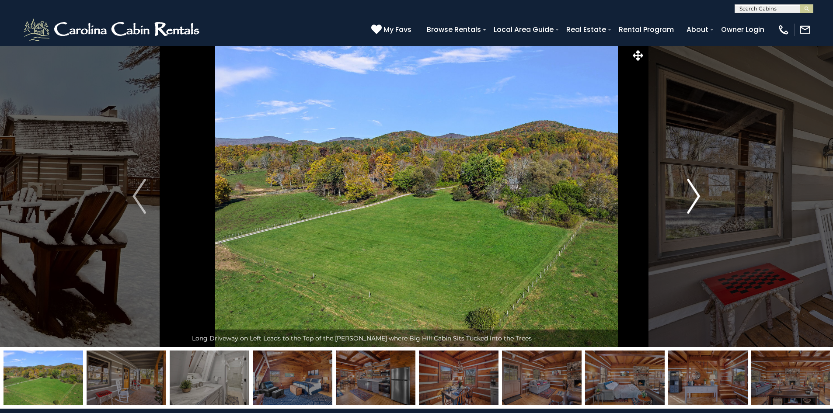
click at [696, 200] on img "Next" at bounding box center [693, 196] width 13 height 35
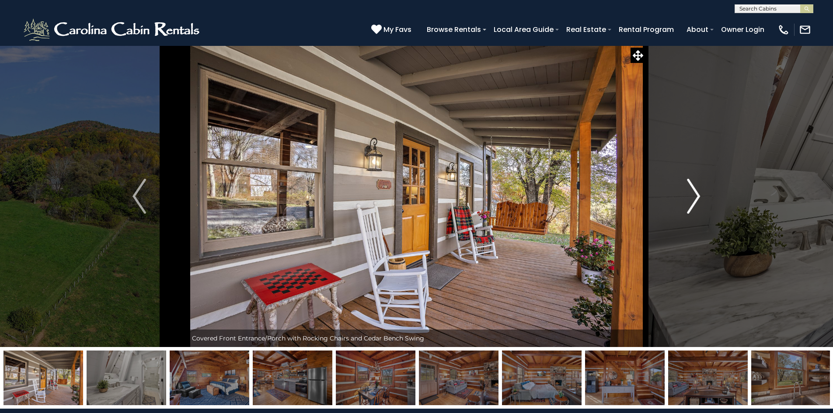
click at [696, 200] on img "Next" at bounding box center [693, 196] width 13 height 35
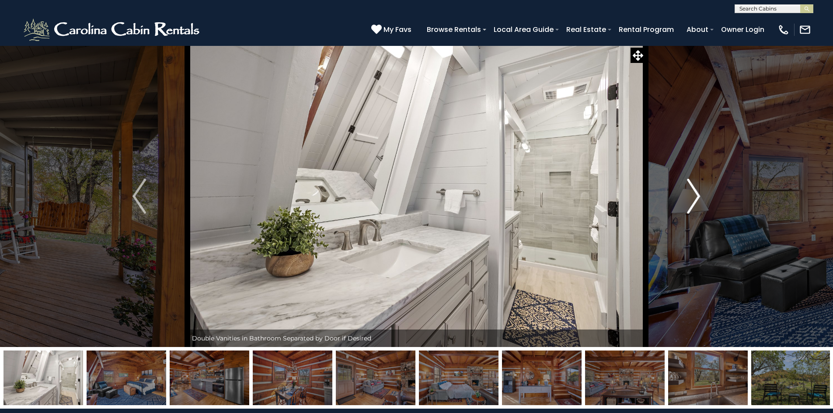
click at [696, 200] on img "Next" at bounding box center [693, 196] width 13 height 35
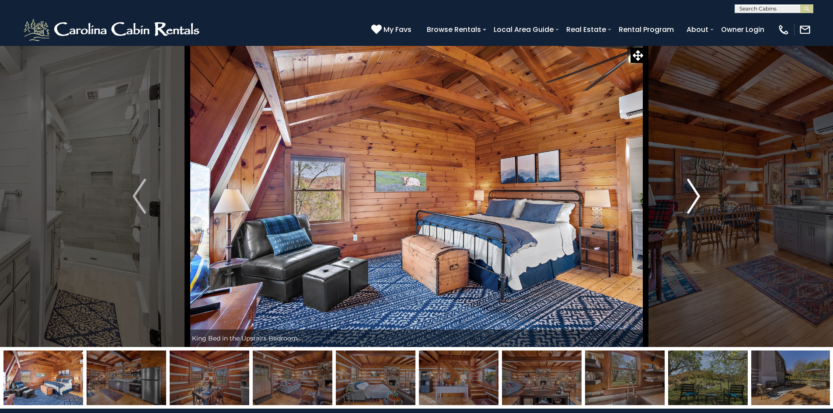
click at [696, 200] on img "Next" at bounding box center [693, 196] width 13 height 35
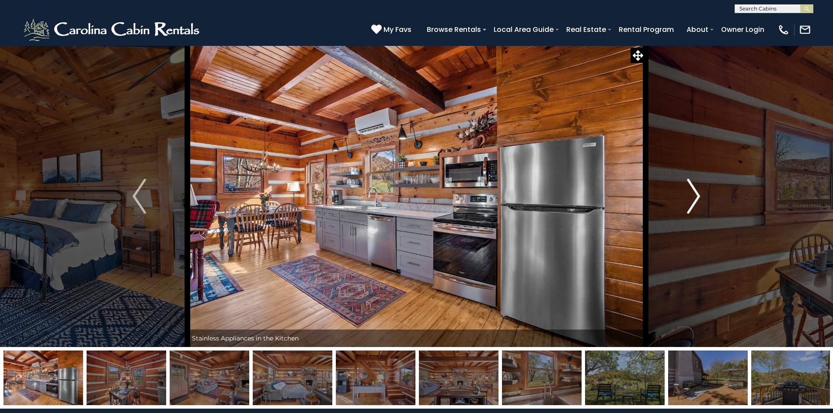
click at [696, 200] on img "Next" at bounding box center [693, 196] width 13 height 35
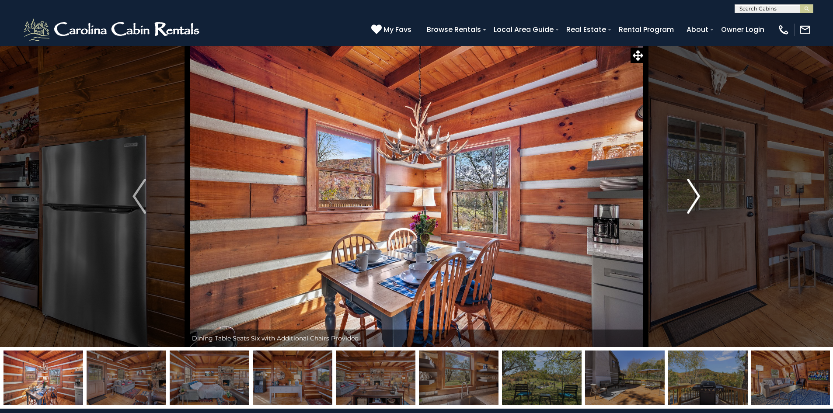
click at [696, 200] on img "Next" at bounding box center [693, 196] width 13 height 35
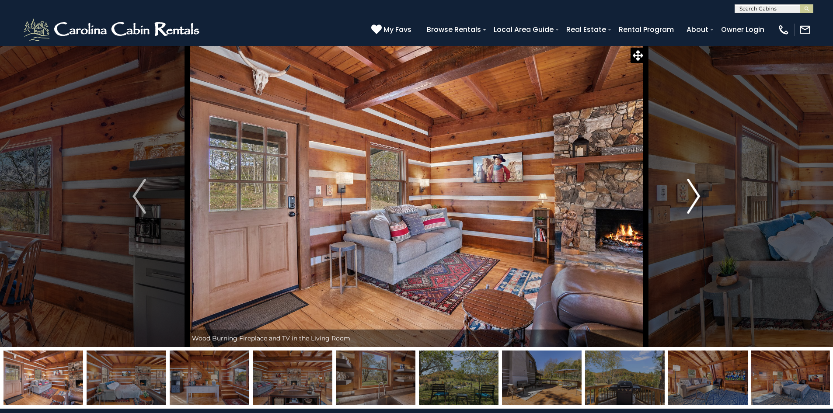
click at [696, 200] on img "Next" at bounding box center [693, 196] width 13 height 35
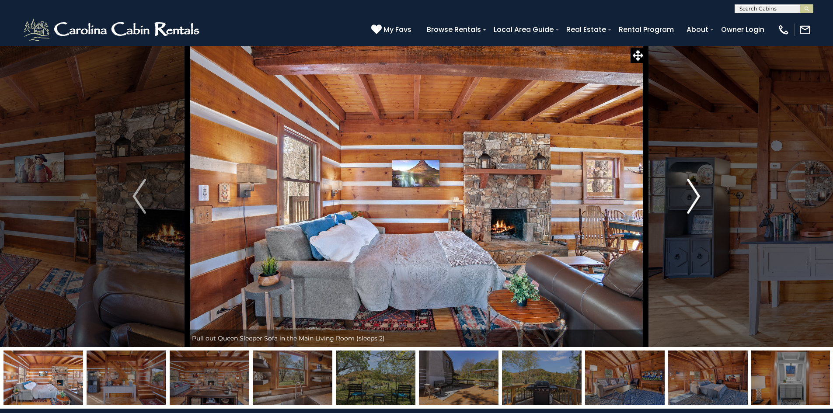
click at [696, 200] on img "Next" at bounding box center [693, 196] width 13 height 35
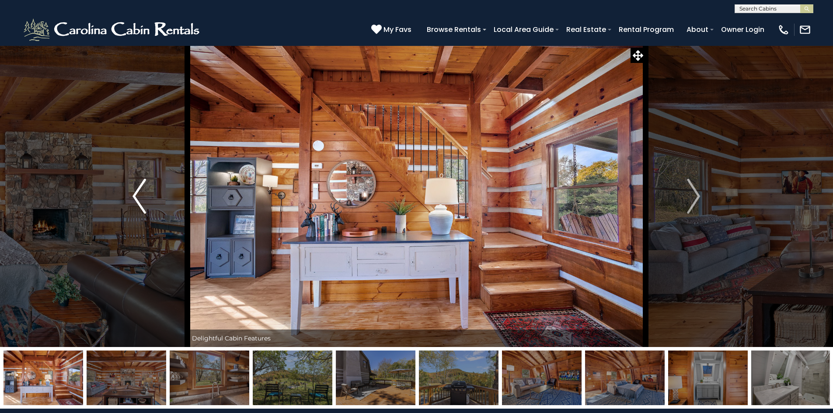
click at [137, 194] on img "Previous" at bounding box center [139, 196] width 13 height 35
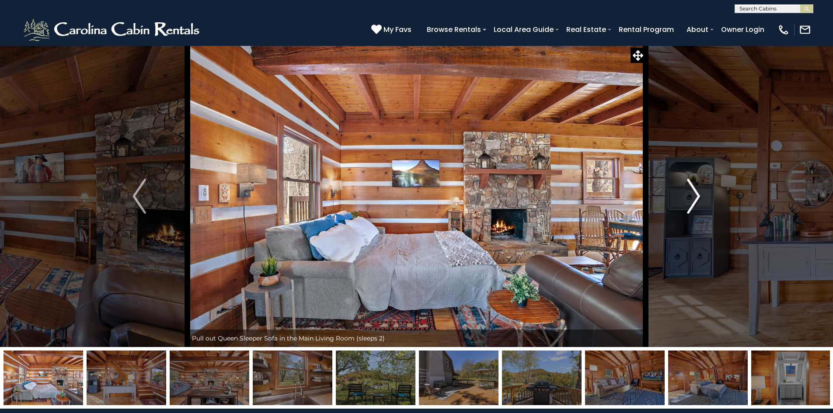
click at [692, 199] on img "Next" at bounding box center [693, 196] width 13 height 35
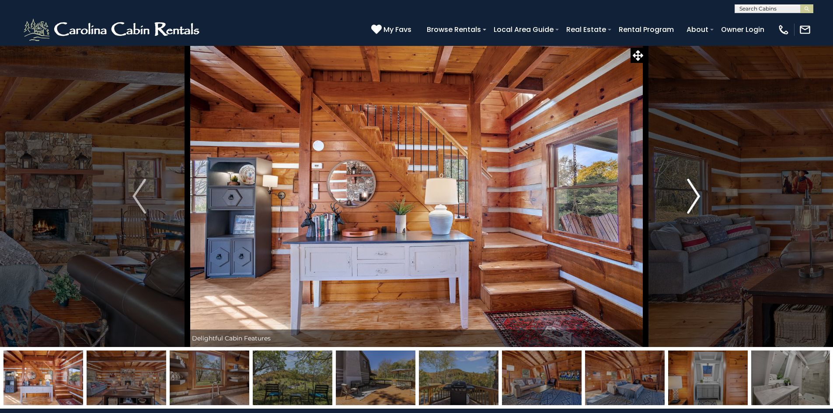
click at [692, 203] on img "Next" at bounding box center [693, 196] width 13 height 35
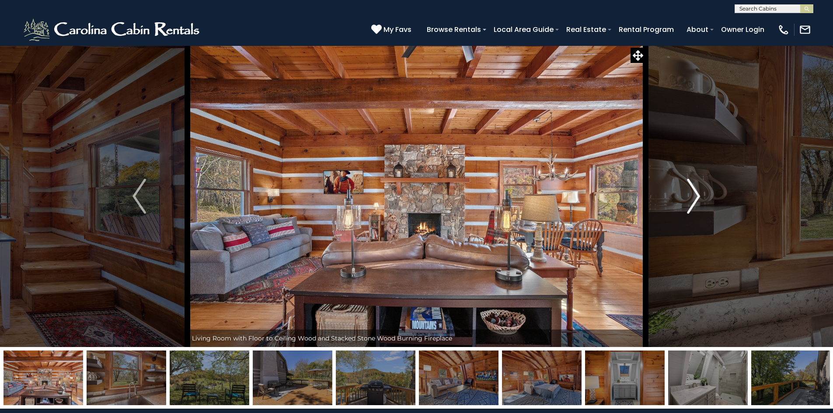
click at [699, 198] on img "Next" at bounding box center [693, 196] width 13 height 35
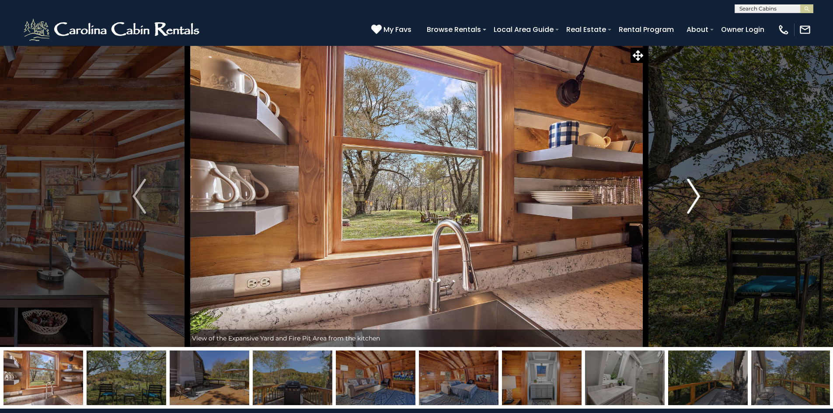
click at [697, 199] on img "Next" at bounding box center [693, 196] width 13 height 35
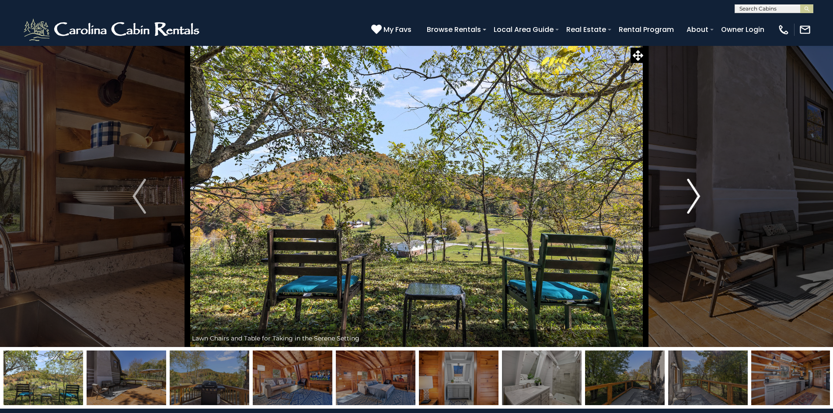
click at [694, 200] on img "Next" at bounding box center [693, 196] width 13 height 35
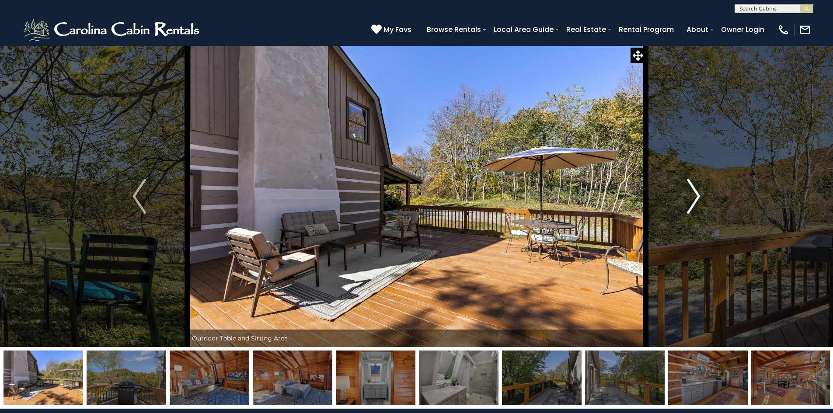
click at [694, 200] on img "Next" at bounding box center [693, 196] width 13 height 35
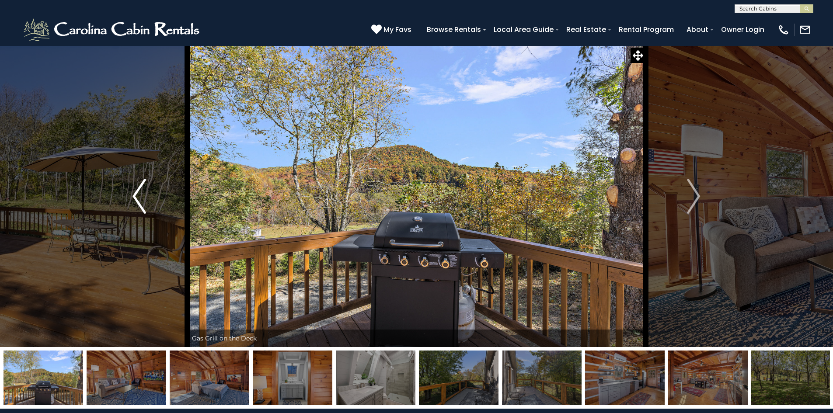
click at [143, 202] on img "Previous" at bounding box center [139, 196] width 13 height 35
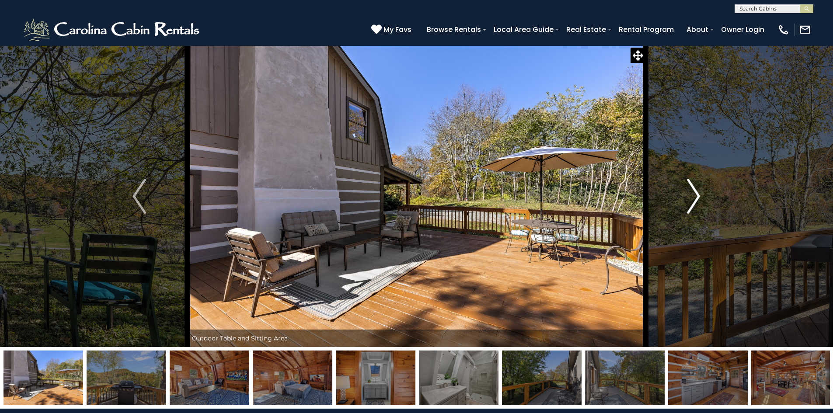
click at [696, 196] on img "Next" at bounding box center [693, 196] width 13 height 35
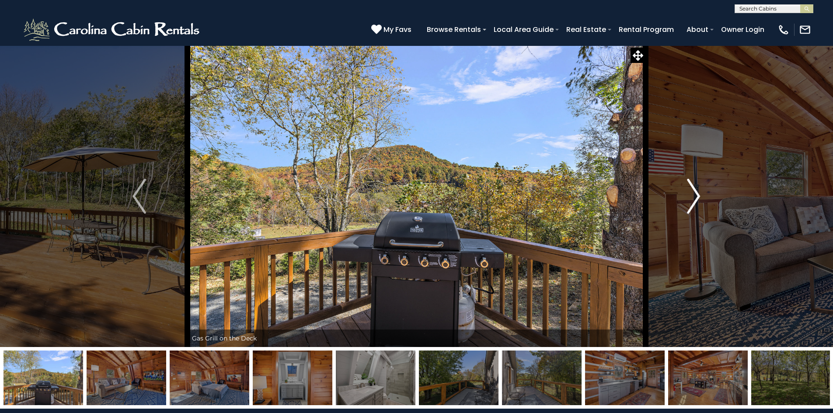
click at [696, 195] on img "Next" at bounding box center [693, 196] width 13 height 35
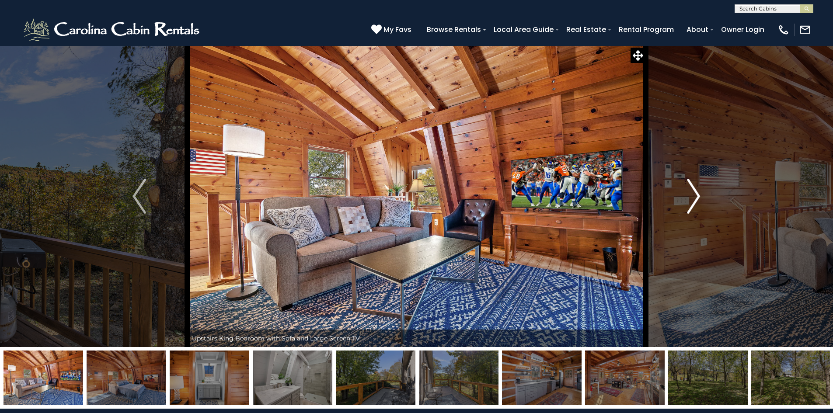
click at [696, 195] on img "Next" at bounding box center [693, 196] width 13 height 35
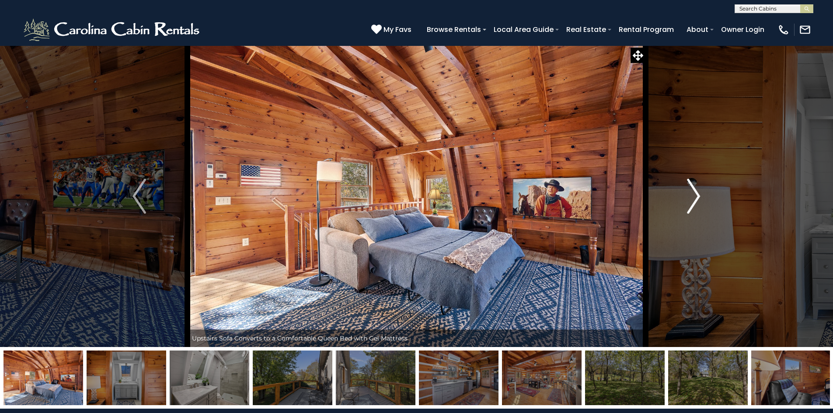
click at [696, 195] on img "Next" at bounding box center [693, 196] width 13 height 35
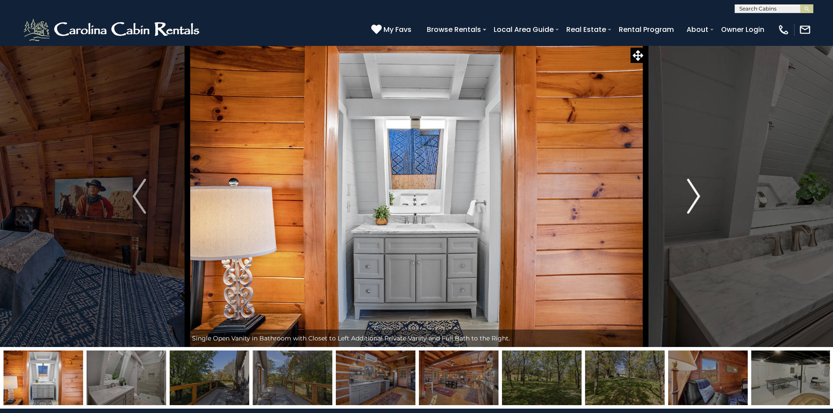
click at [696, 195] on img "Next" at bounding box center [693, 196] width 13 height 35
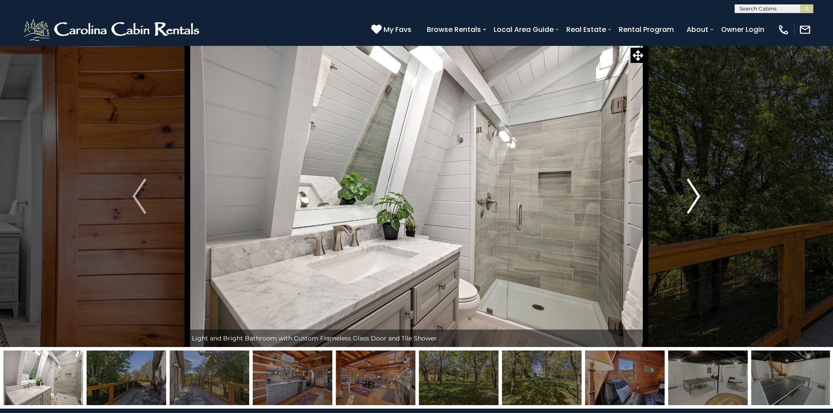
click at [695, 195] on img "Next" at bounding box center [693, 196] width 13 height 35
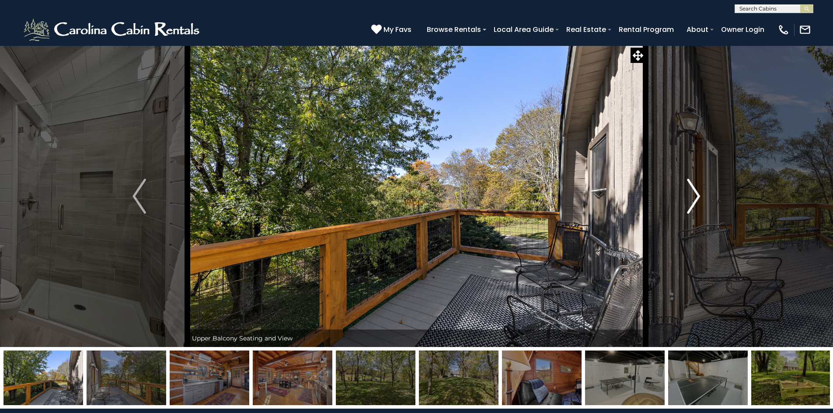
click at [695, 197] on img "Next" at bounding box center [693, 196] width 13 height 35
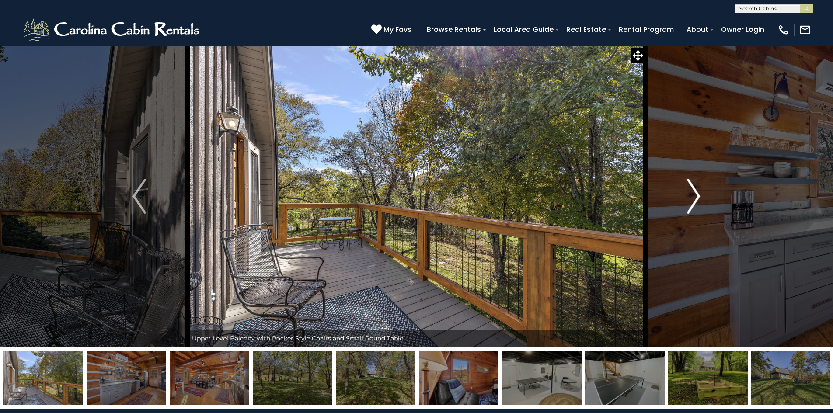
click at [695, 197] on img "Next" at bounding box center [693, 196] width 13 height 35
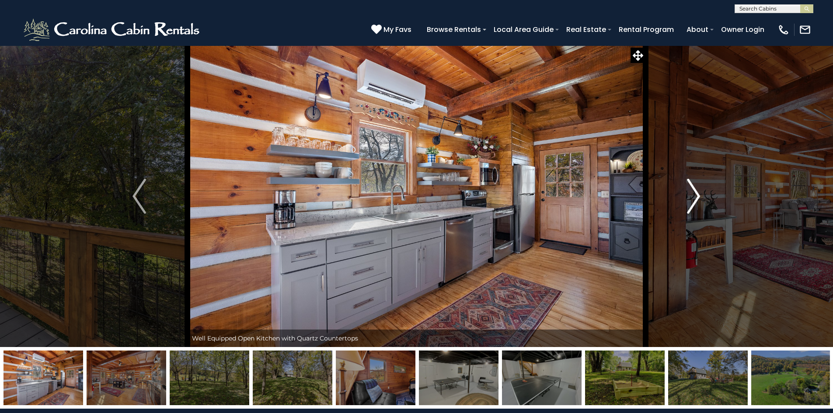
click at [695, 197] on img "Next" at bounding box center [693, 196] width 13 height 35
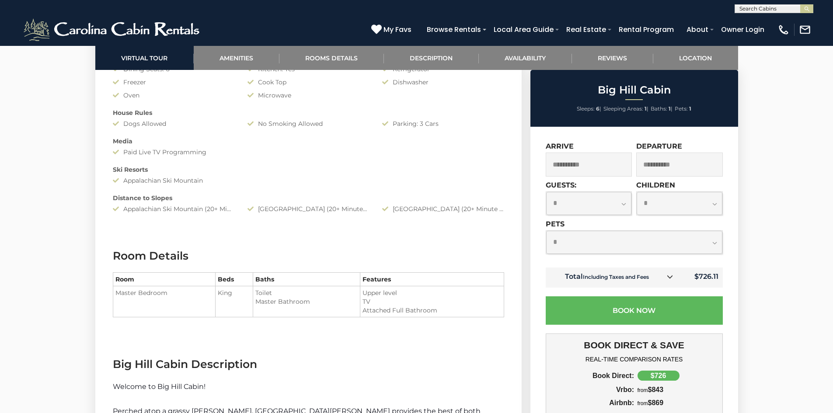
scroll to position [875, 0]
click at [590, 237] on select "**********" at bounding box center [634, 242] width 176 height 23
select select "*"
click at [546, 231] on select "**********" at bounding box center [634, 242] width 176 height 23
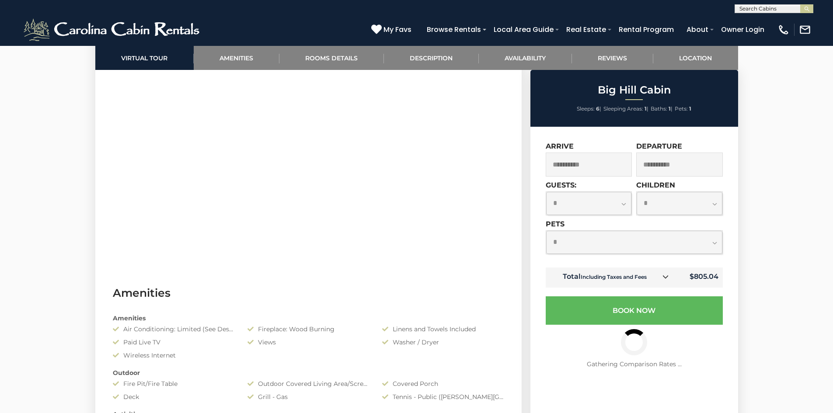
scroll to position [394, 0]
